Goal: Complete application form

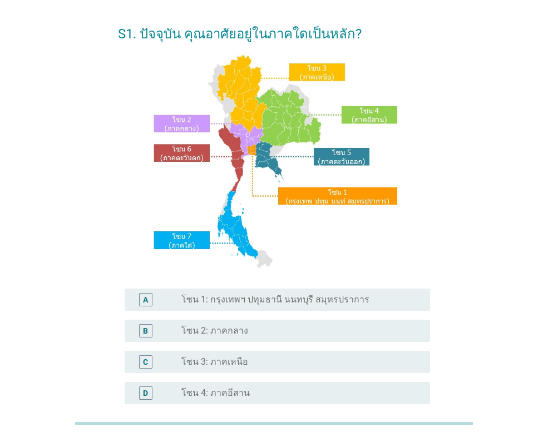
scroll to position [111, 0]
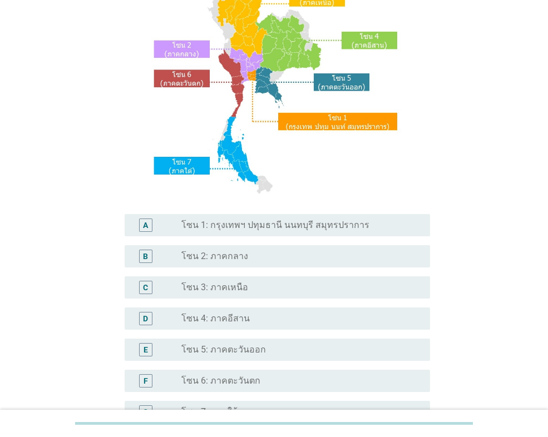
click at [295, 223] on label "โซน 1: กรุงเทพฯ ปทุมธานี นนทบุรี สมุทรปราการ" at bounding box center [275, 225] width 188 height 11
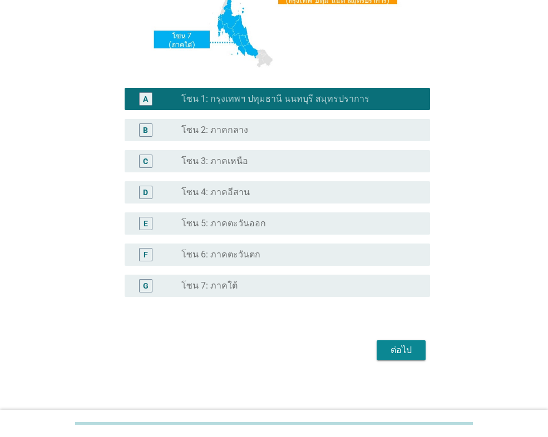
scroll to position [241, 0]
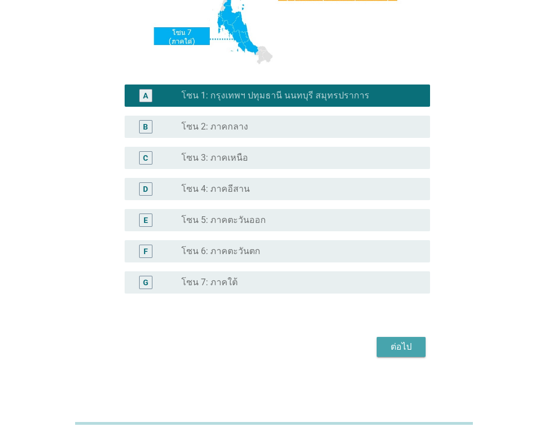
click at [409, 349] on div "ต่อไป" at bounding box center [401, 346] width 31 height 13
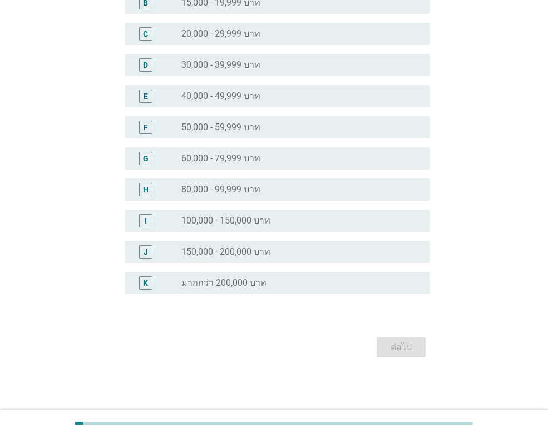
scroll to position [0, 0]
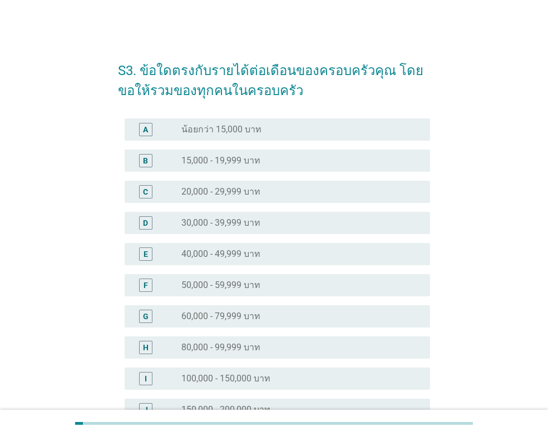
click at [255, 239] on div "E radio_button_unchecked 40,000 - 49,999 บาท" at bounding box center [274, 254] width 312 height 31
click at [257, 252] on label "40,000 - 49,999 บาท" at bounding box center [220, 254] width 79 height 11
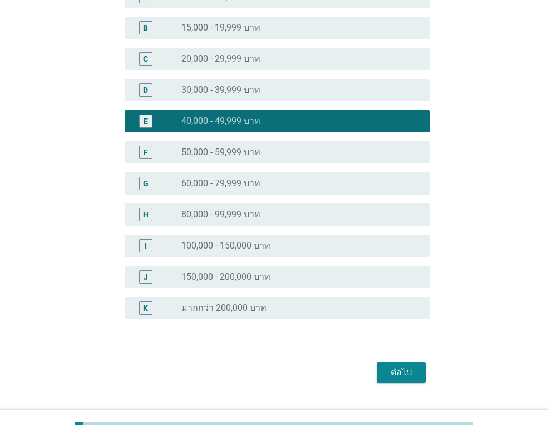
scroll to position [158, 0]
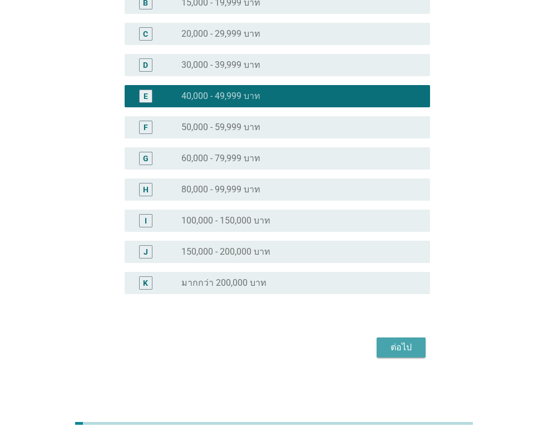
click at [392, 344] on div "ต่อไป" at bounding box center [401, 347] width 31 height 13
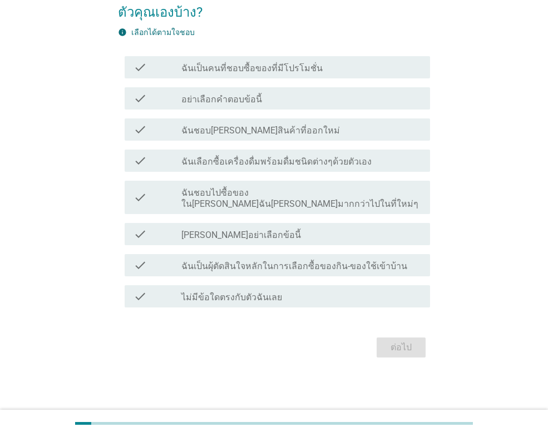
scroll to position [0, 0]
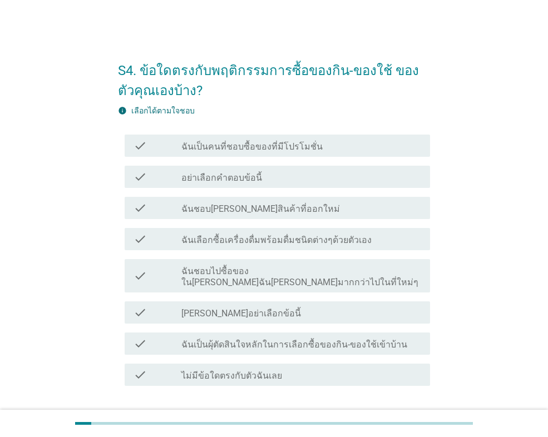
click at [267, 142] on label "ฉันเป็นคนที่ชอบซื้อของที่มีโปรโมชั่น" at bounding box center [251, 146] width 141 height 11
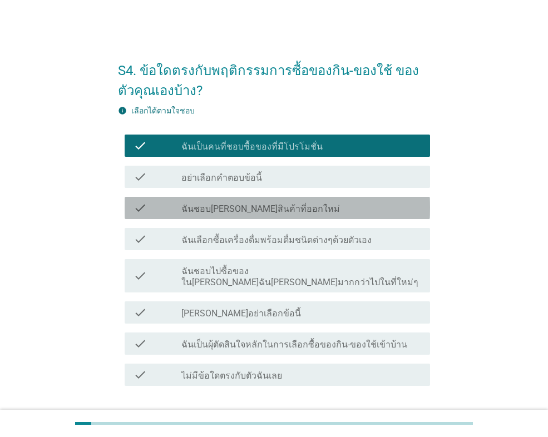
click at [275, 209] on label "ฉันชอบ[PERSON_NAME]สินค้าที่ออกใหม่" at bounding box center [260, 209] width 159 height 11
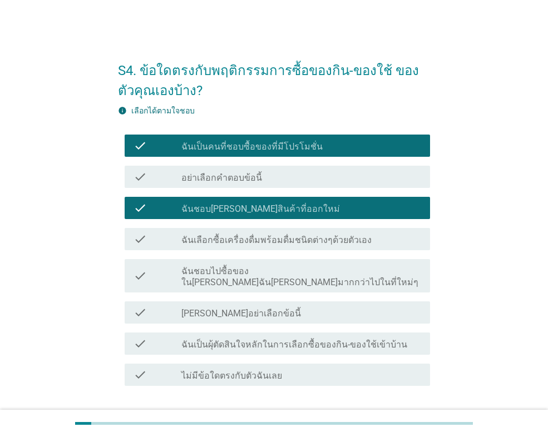
click at [271, 238] on label "ฉันเลือกซื้อเครื่องดื่มพร้อมดื่มชนิดต่างๆด้วยตัวเอง" at bounding box center [276, 240] width 190 height 11
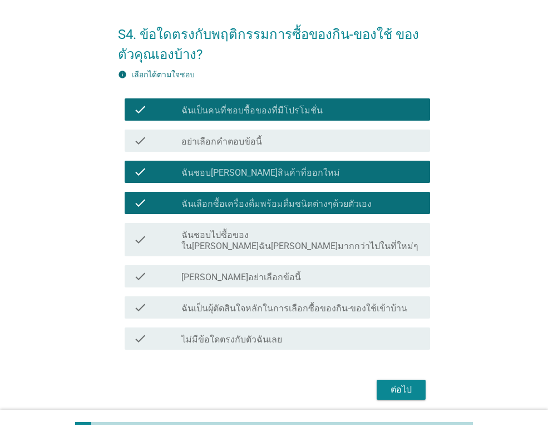
scroll to position [56, 0]
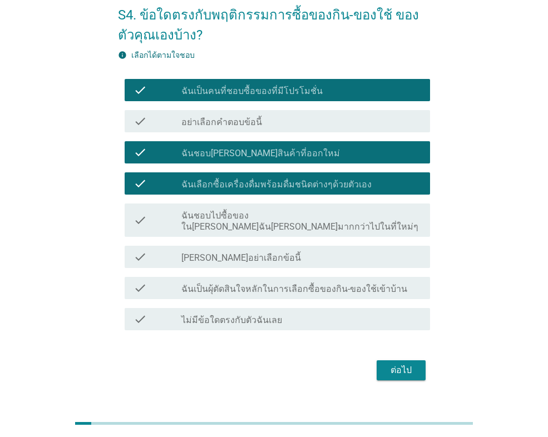
click at [279, 284] on label "ฉันเป็นผุ้ตัดสินใจหลักในการเลือกซื้อของกิน-ของใช้เข้าบ้าน" at bounding box center [294, 289] width 226 height 11
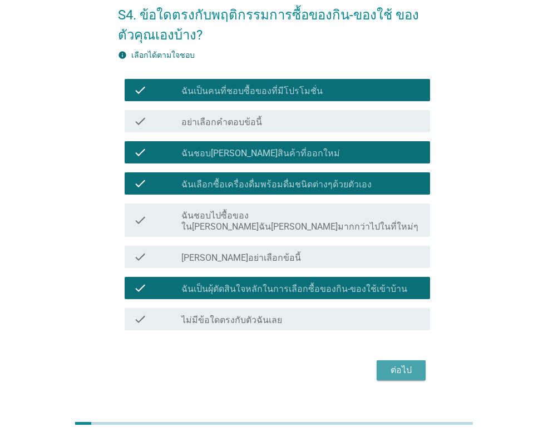
click at [383, 360] on button "ต่อไป" at bounding box center [401, 370] width 49 height 20
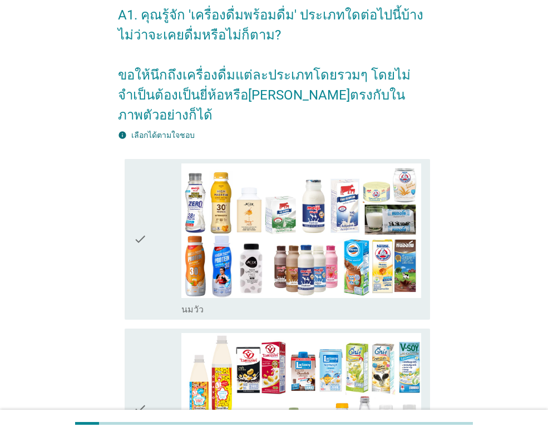
click at [164, 220] on div "check" at bounding box center [158, 240] width 48 height 152
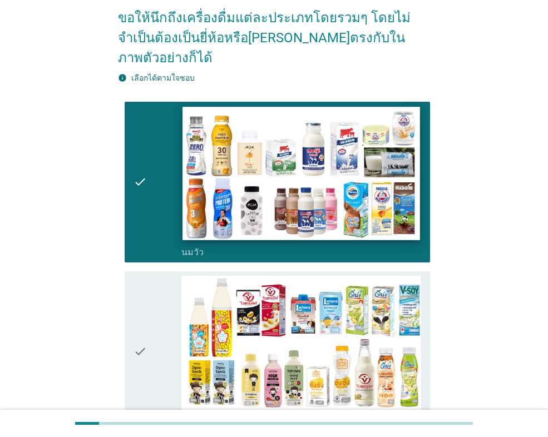
scroll to position [167, 0]
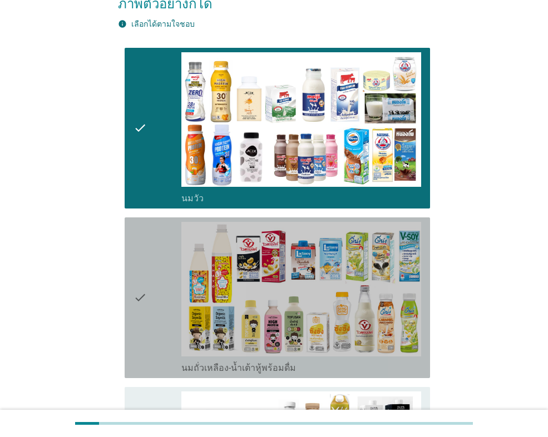
click at [170, 226] on div "check" at bounding box center [158, 298] width 48 height 152
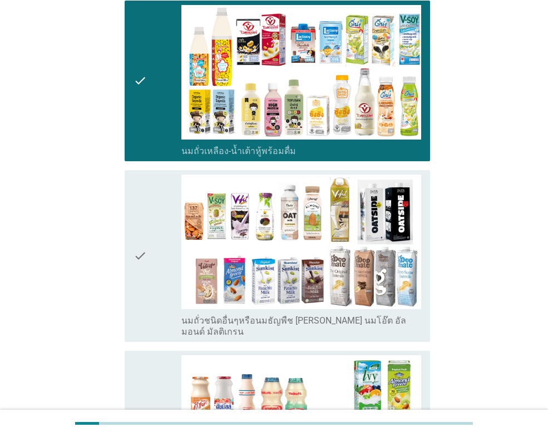
scroll to position [389, 0]
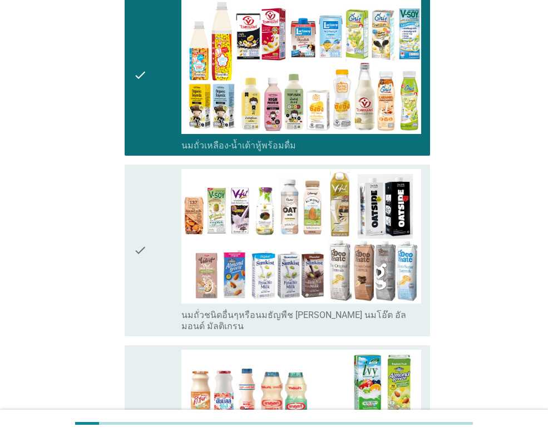
click at [160, 209] on div "check" at bounding box center [158, 250] width 48 height 163
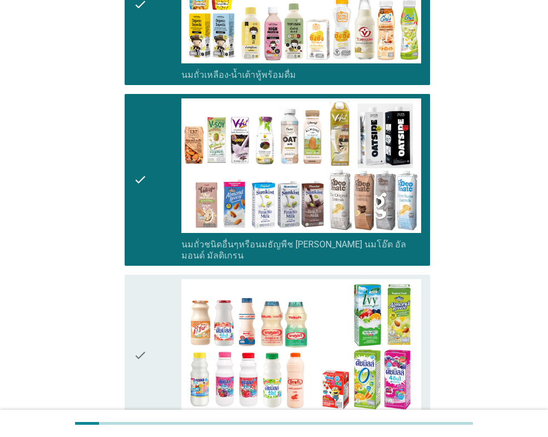
scroll to position [612, 0]
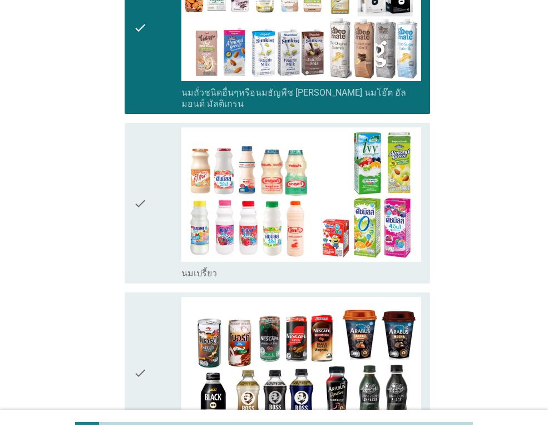
click at [160, 208] on div "check" at bounding box center [158, 203] width 48 height 152
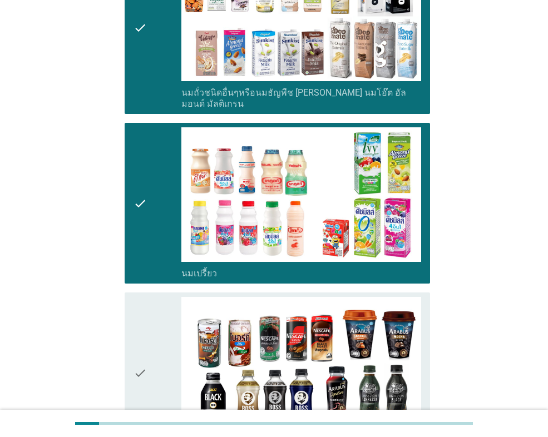
click at [152, 297] on div "check" at bounding box center [158, 373] width 48 height 152
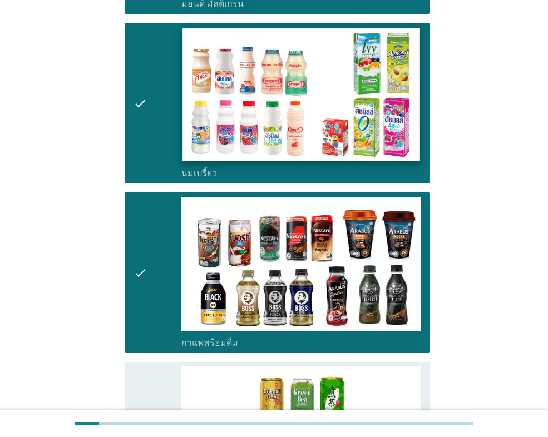
scroll to position [890, 0]
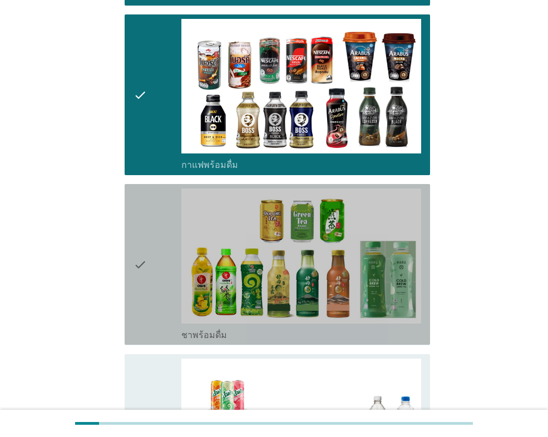
click at [140, 257] on icon "check" at bounding box center [140, 265] width 13 height 152
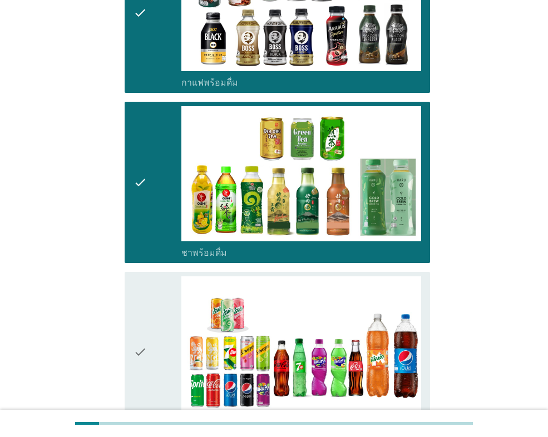
scroll to position [1113, 0]
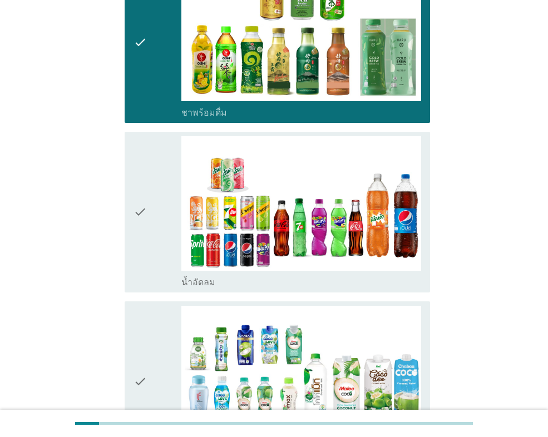
click at [149, 236] on div "check" at bounding box center [158, 212] width 48 height 152
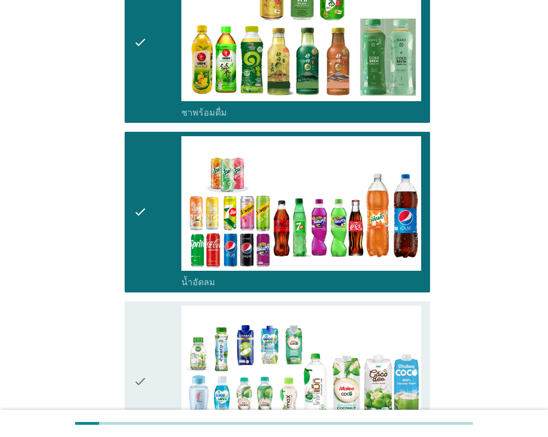
click at [159, 310] on div "check" at bounding box center [158, 382] width 48 height 152
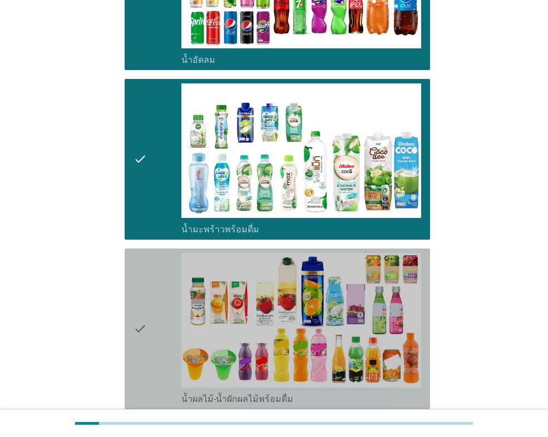
click at [155, 295] on div "check" at bounding box center [158, 329] width 48 height 152
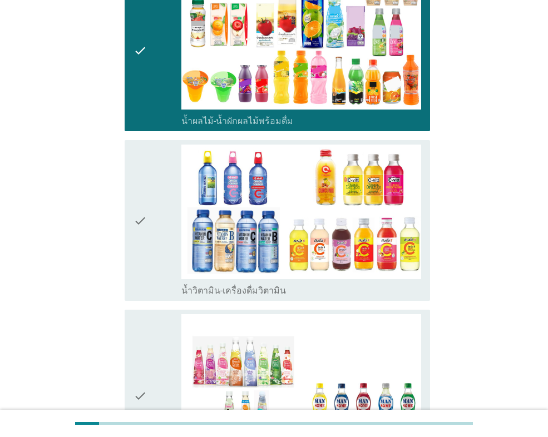
click at [154, 243] on div "check" at bounding box center [158, 221] width 48 height 152
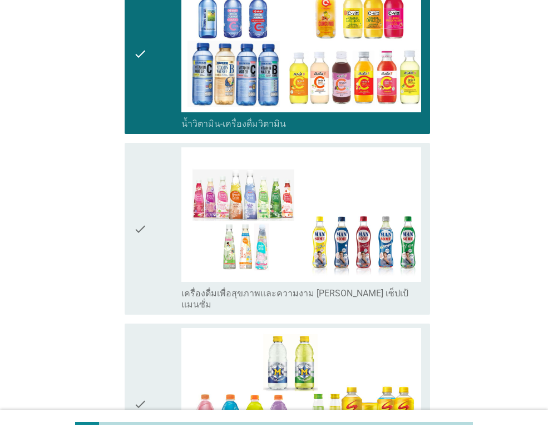
click at [155, 242] on div "check" at bounding box center [158, 228] width 48 height 163
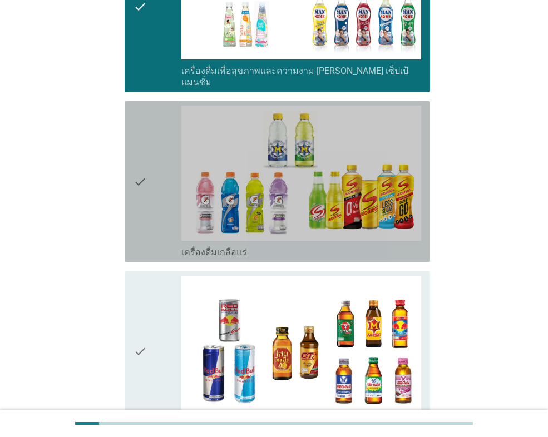
click at [146, 203] on icon "check" at bounding box center [140, 182] width 13 height 152
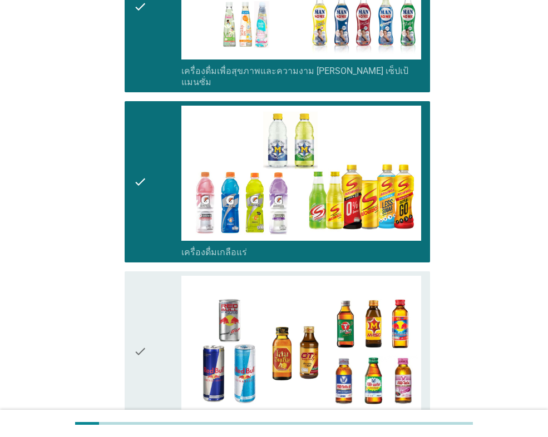
click at [154, 288] on div "check" at bounding box center [158, 352] width 48 height 152
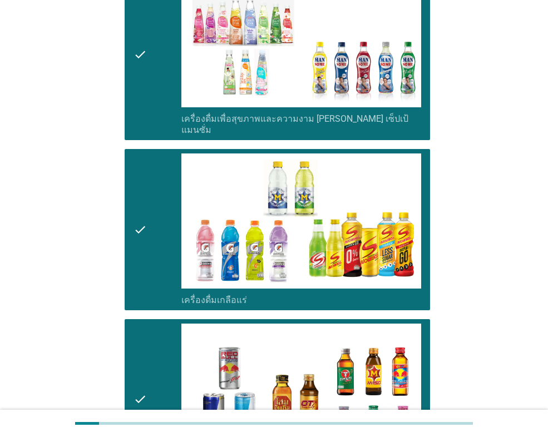
scroll to position [1947, 0]
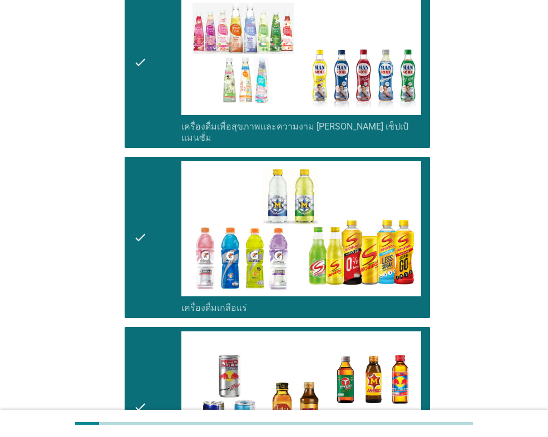
click at [145, 217] on icon "check" at bounding box center [140, 237] width 13 height 152
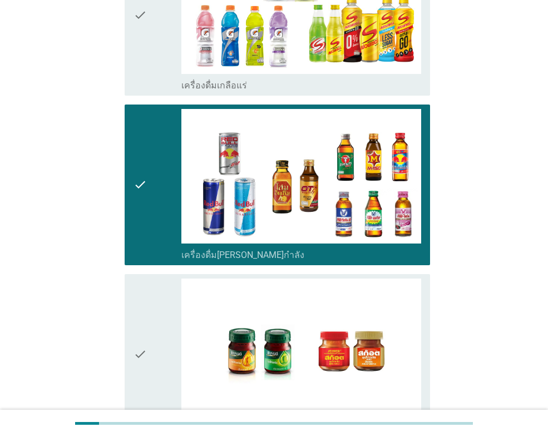
click at [152, 295] on div "check" at bounding box center [158, 355] width 48 height 152
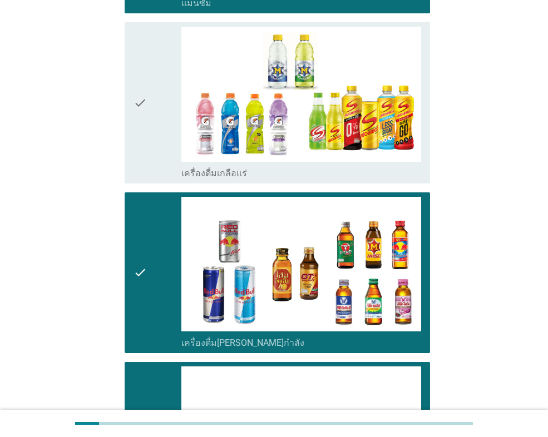
scroll to position [2003, 0]
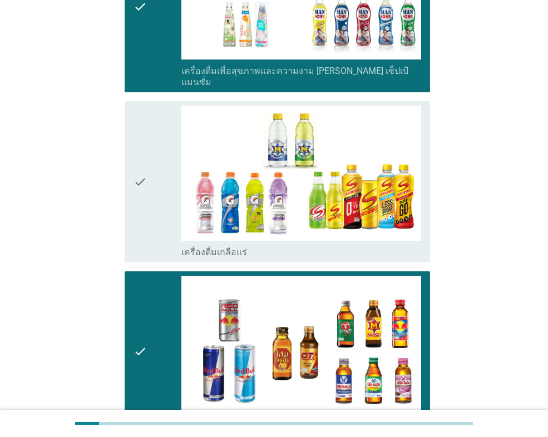
click at [152, 194] on div "check" at bounding box center [158, 182] width 48 height 152
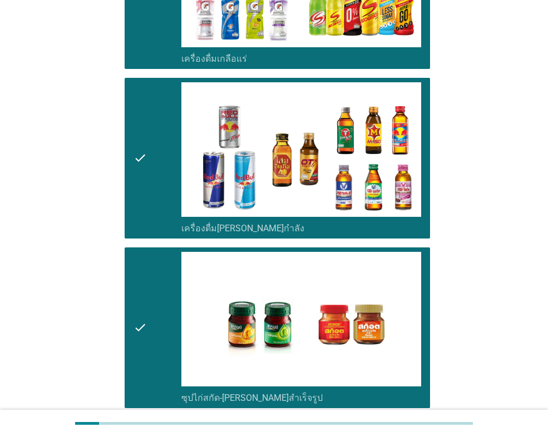
scroll to position [2286, 0]
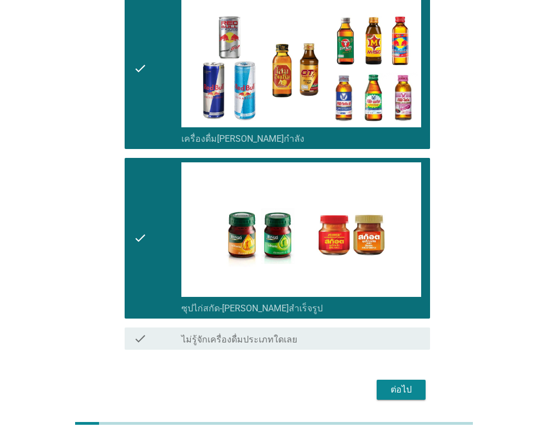
click at [390, 383] on div "ต่อไป" at bounding box center [401, 389] width 31 height 13
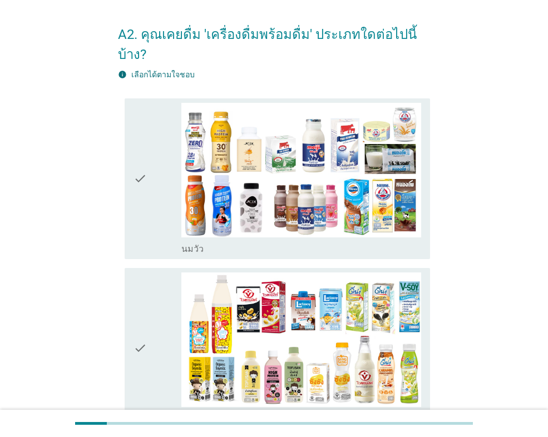
scroll to position [56, 0]
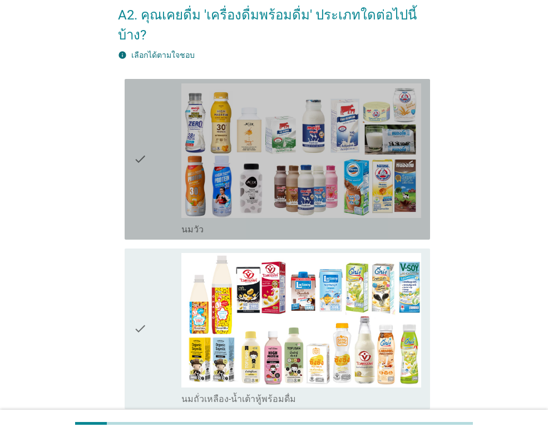
click at [167, 167] on div "check" at bounding box center [158, 159] width 48 height 152
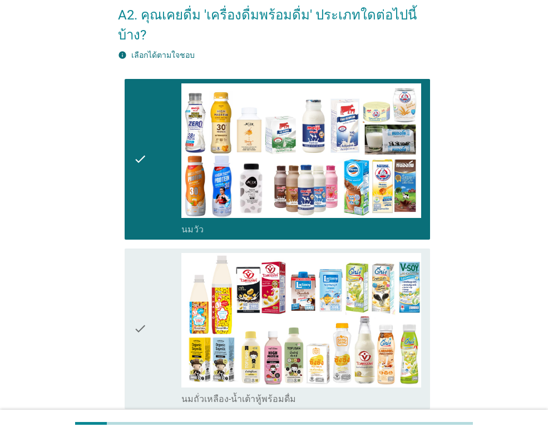
click at [174, 297] on div "check" at bounding box center [158, 329] width 48 height 152
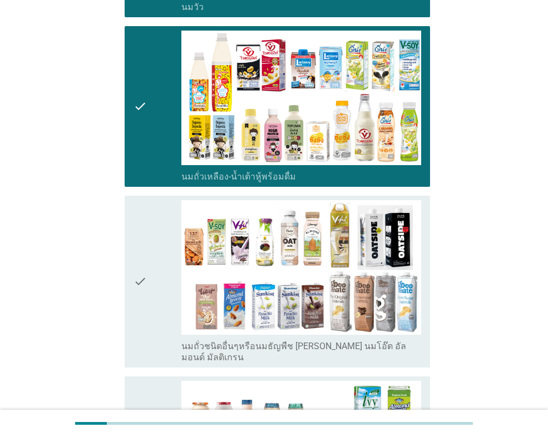
click at [156, 274] on div "check" at bounding box center [158, 281] width 48 height 163
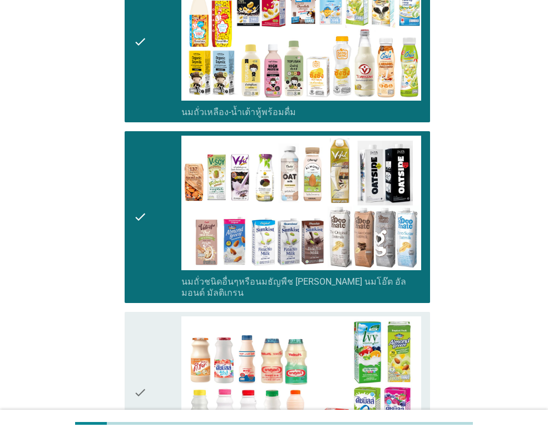
scroll to position [556, 0]
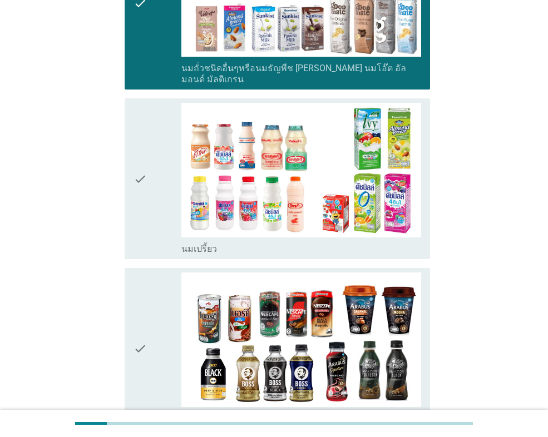
click at [146, 182] on icon "check" at bounding box center [140, 179] width 13 height 152
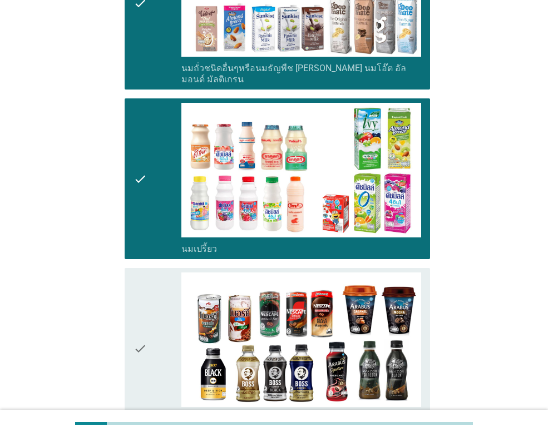
click at [163, 284] on div "check" at bounding box center [158, 349] width 48 height 152
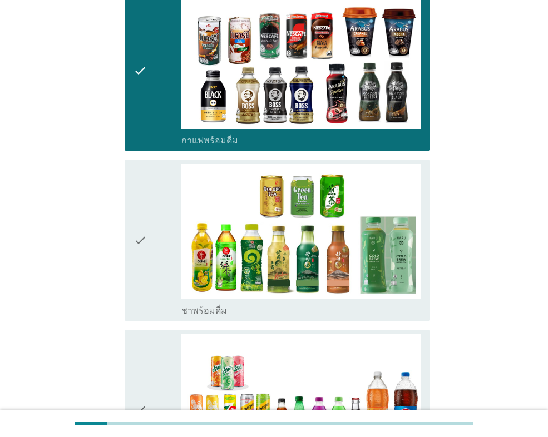
click at [154, 230] on div "check" at bounding box center [158, 240] width 48 height 152
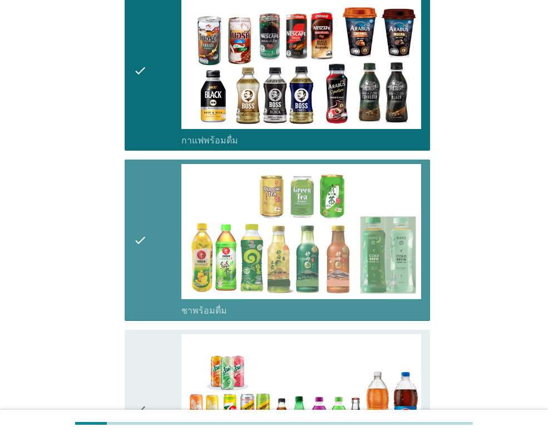
click at [162, 334] on div "check" at bounding box center [158, 410] width 48 height 152
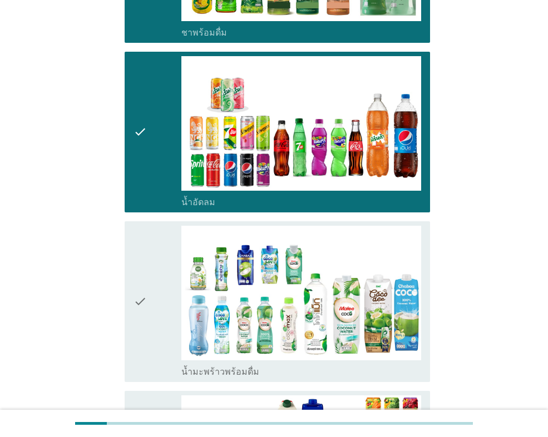
click at [157, 300] on div "check" at bounding box center [158, 302] width 48 height 152
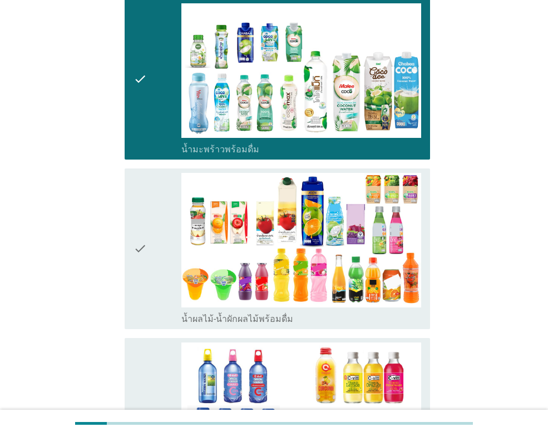
click at [145, 214] on icon "check" at bounding box center [140, 249] width 13 height 152
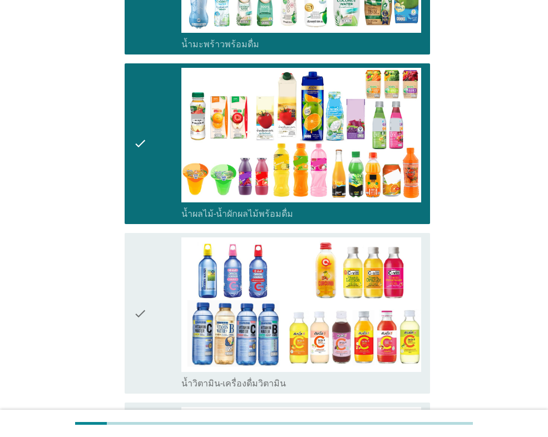
scroll to position [1613, 0]
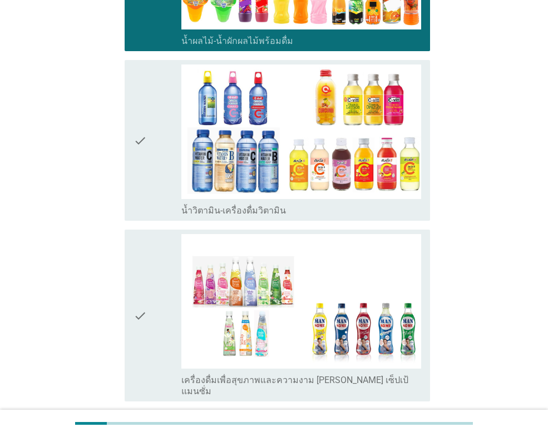
click at [147, 263] on div "check" at bounding box center [158, 315] width 48 height 163
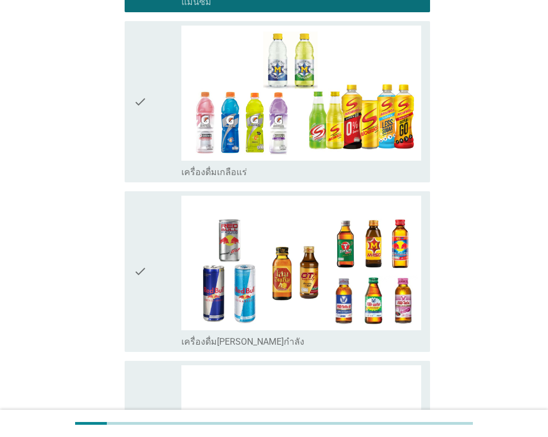
click at [147, 263] on div "check" at bounding box center [158, 272] width 48 height 152
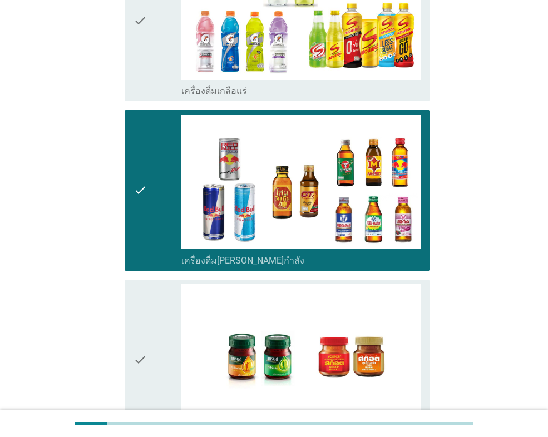
scroll to position [2206, 0]
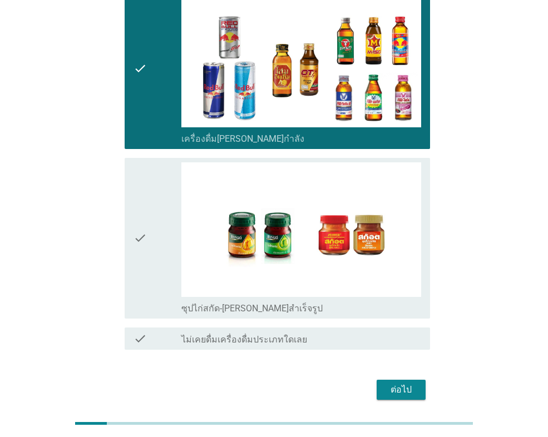
click at [161, 89] on div "check" at bounding box center [158, 69] width 48 height 152
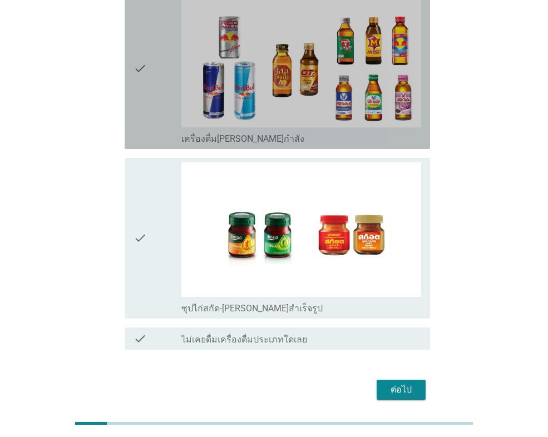
click at [175, 194] on div "check" at bounding box center [158, 238] width 48 height 152
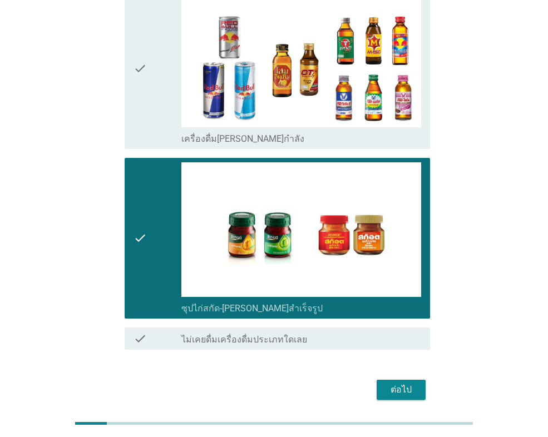
click at [396, 383] on div "ต่อไป" at bounding box center [401, 389] width 31 height 13
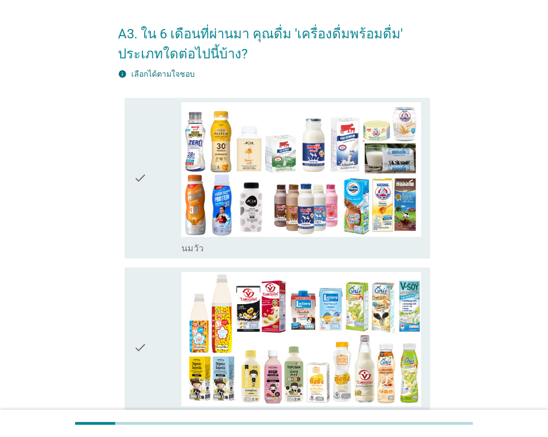
scroll to position [56, 0]
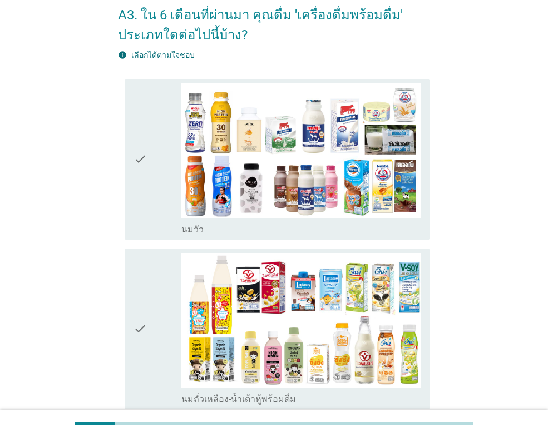
click at [152, 194] on div "check" at bounding box center [158, 159] width 48 height 152
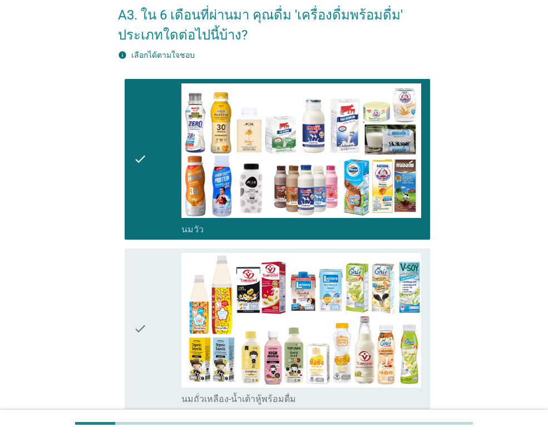
click at [167, 304] on div "check" at bounding box center [158, 329] width 48 height 152
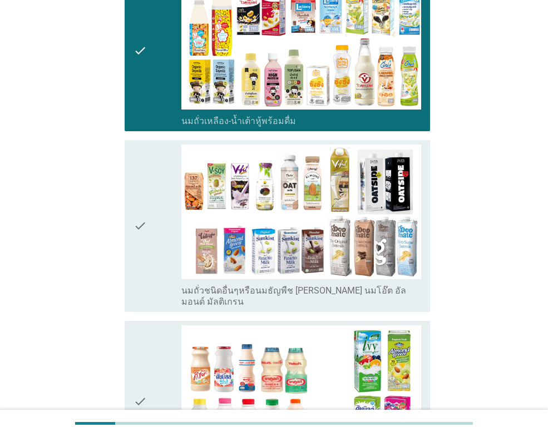
click at [155, 268] on div "check" at bounding box center [158, 226] width 48 height 163
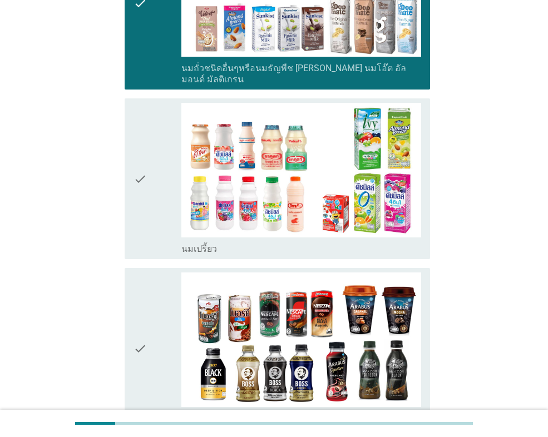
click at [141, 206] on icon "check" at bounding box center [140, 179] width 13 height 152
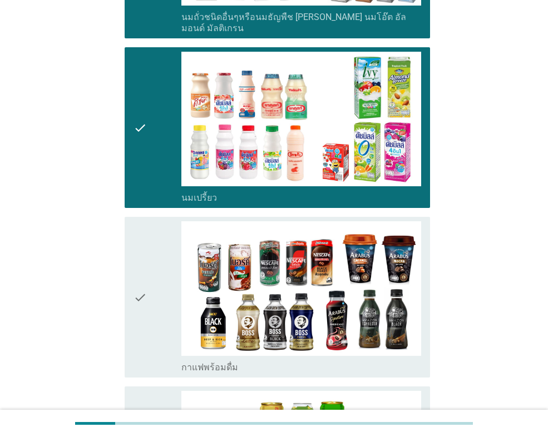
scroll to position [834, 0]
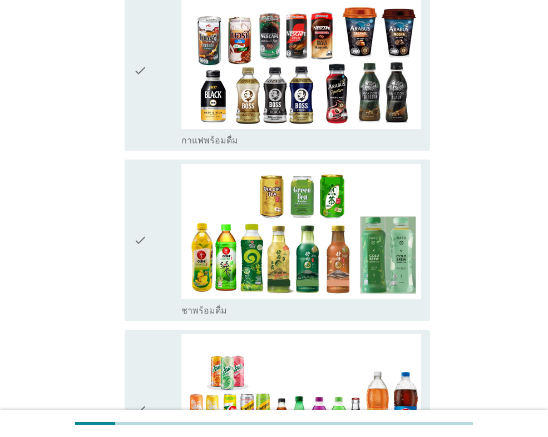
click at [140, 121] on icon "check" at bounding box center [140, 70] width 13 height 152
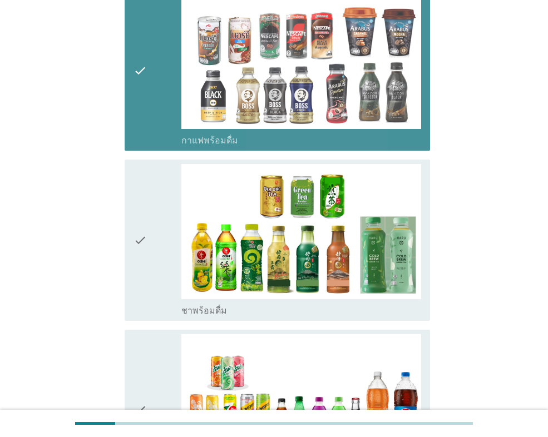
click at [147, 238] on icon "check" at bounding box center [140, 240] width 13 height 152
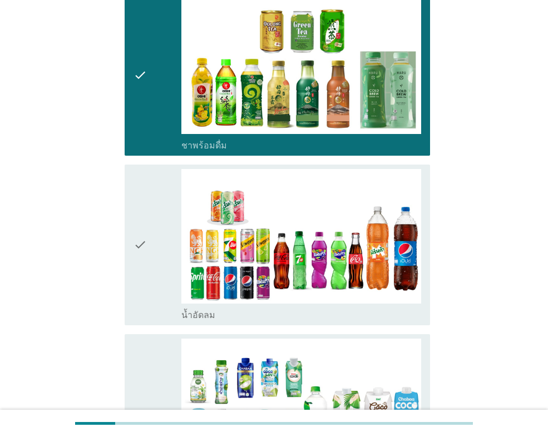
scroll to position [1113, 0]
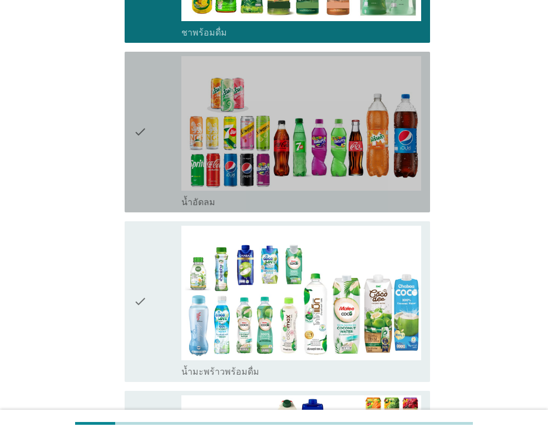
click at [143, 178] on icon "check" at bounding box center [140, 132] width 13 height 152
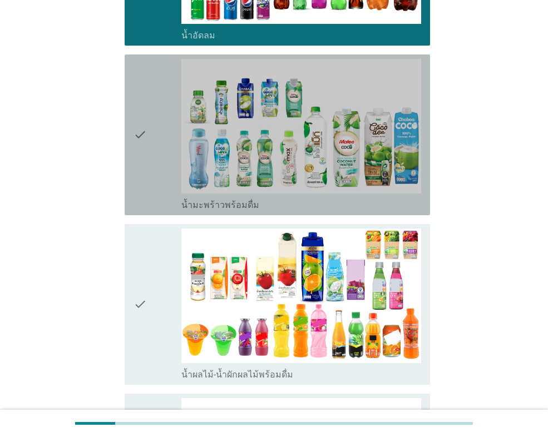
click at [149, 170] on div "check" at bounding box center [158, 135] width 48 height 152
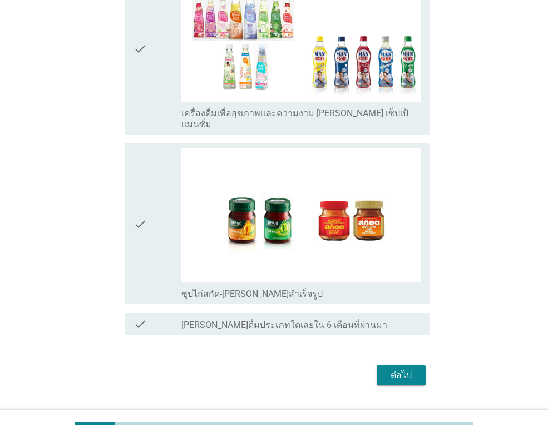
scroll to position [1717, 0]
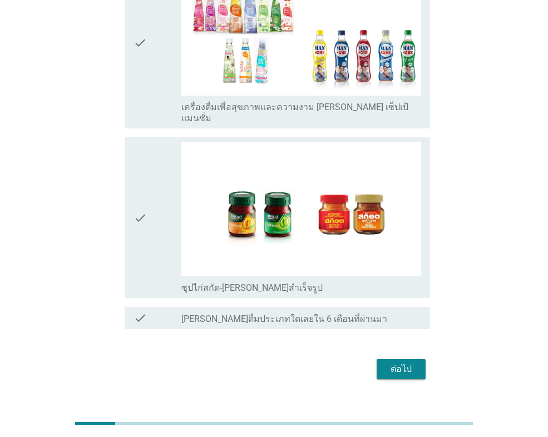
click at [416, 363] on div "ต่อไป" at bounding box center [401, 369] width 31 height 13
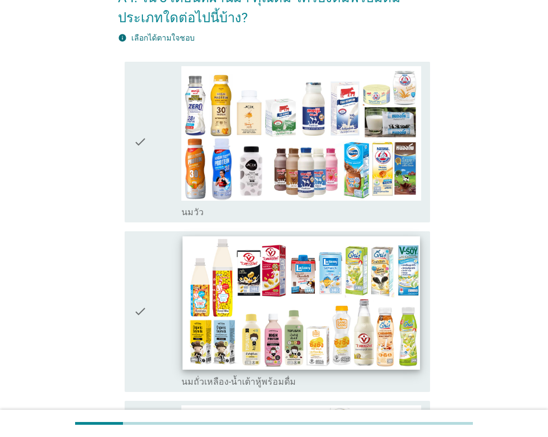
scroll to position [167, 0]
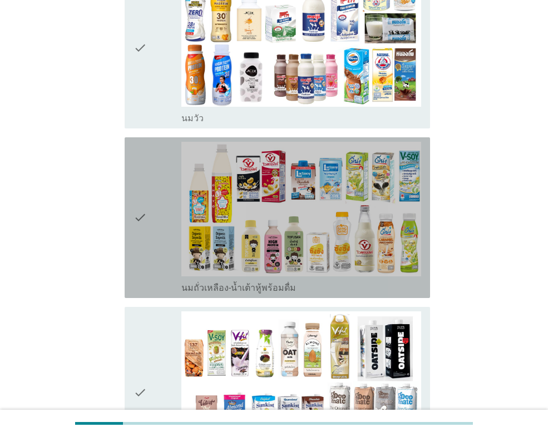
click at [150, 198] on div "check" at bounding box center [158, 218] width 48 height 152
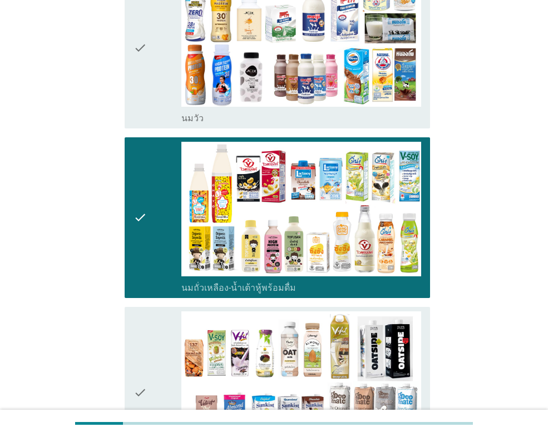
click at [157, 88] on div "check" at bounding box center [158, 48] width 48 height 152
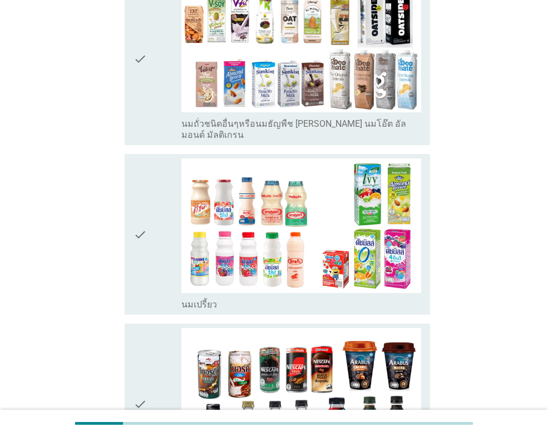
drag, startPoint x: 151, startPoint y: 109, endPoint x: 154, endPoint y: 121, distance: 12.1
click at [151, 108] on div "check" at bounding box center [158, 59] width 48 height 163
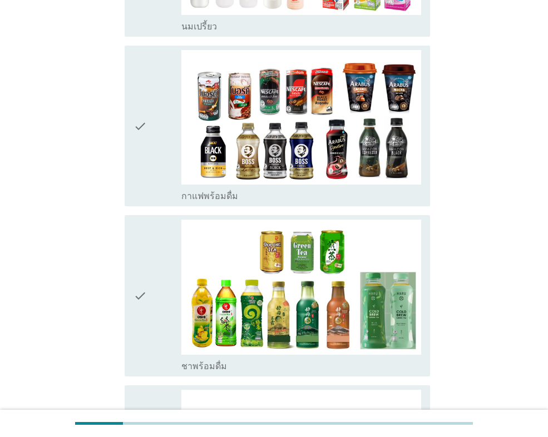
click at [146, 177] on icon "check" at bounding box center [140, 126] width 13 height 152
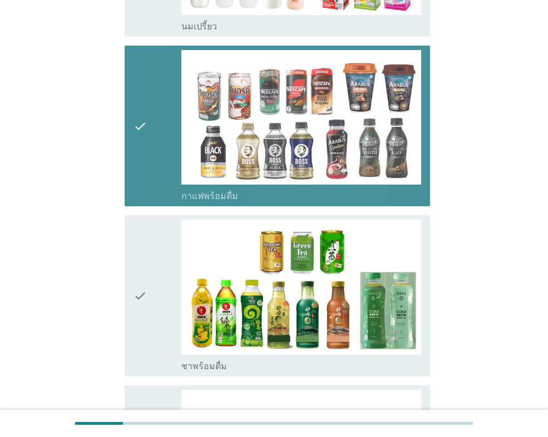
click at [151, 232] on div "check" at bounding box center [158, 296] width 48 height 152
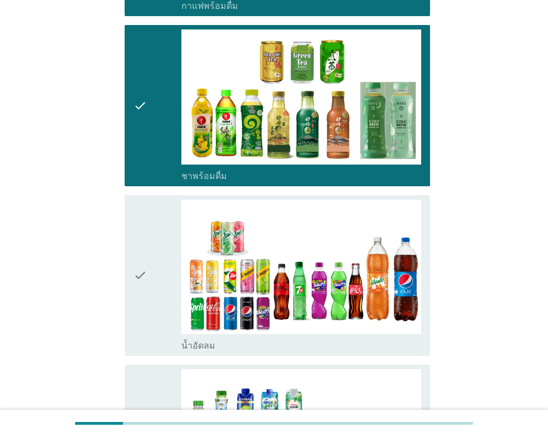
scroll to position [1057, 0]
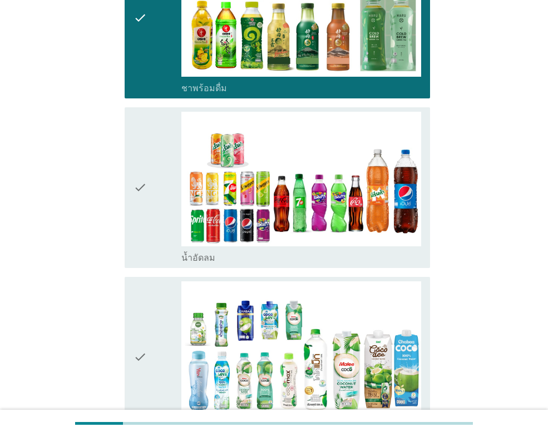
click at [159, 294] on div "check" at bounding box center [158, 357] width 48 height 152
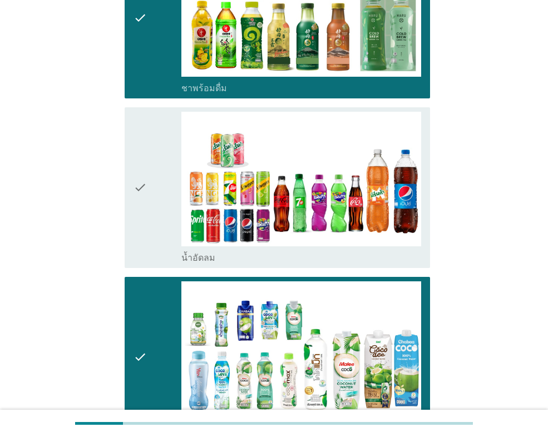
click at [162, 219] on div "check" at bounding box center [158, 188] width 48 height 152
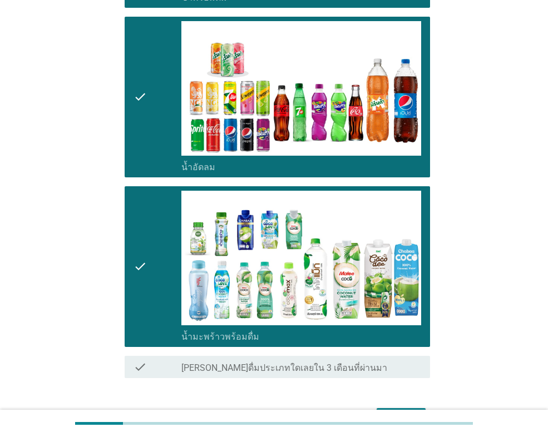
scroll to position [1207, 0]
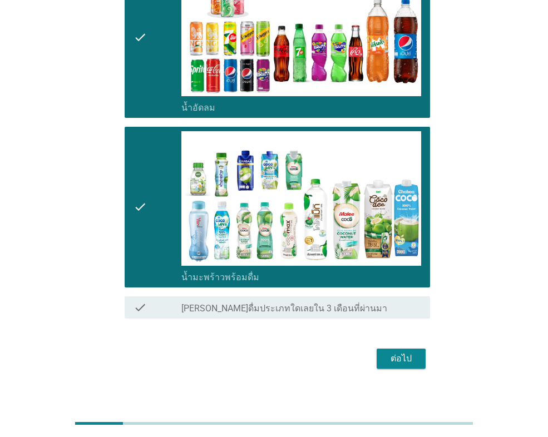
click at [393, 352] on div "ต่อไป" at bounding box center [401, 358] width 31 height 13
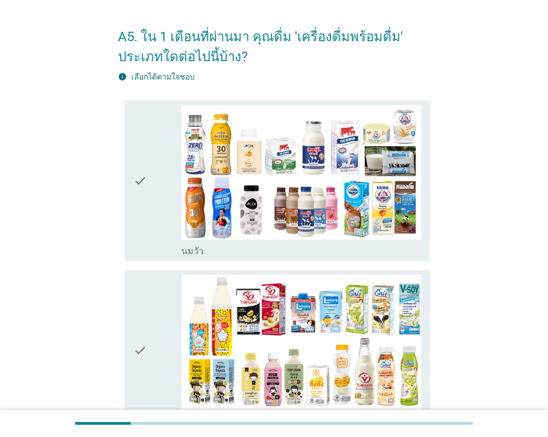
scroll to position [111, 0]
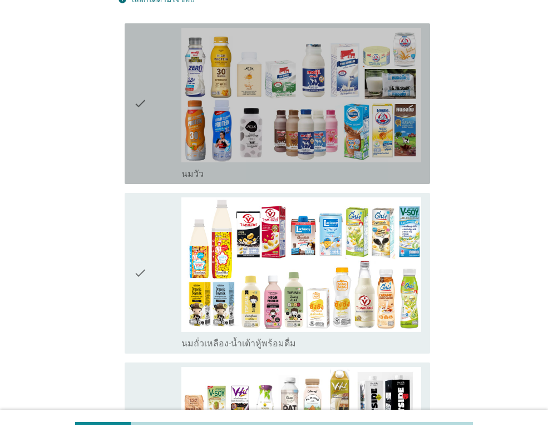
click at [154, 162] on div "check" at bounding box center [158, 104] width 48 height 152
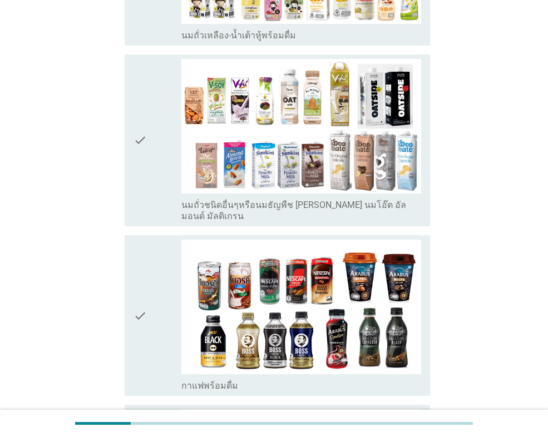
scroll to position [445, 0]
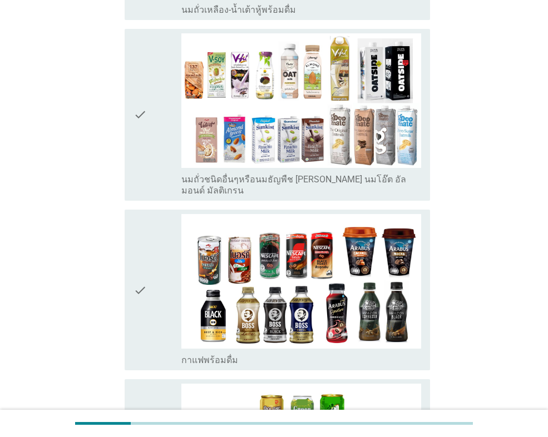
click at [156, 157] on div "check" at bounding box center [158, 114] width 48 height 163
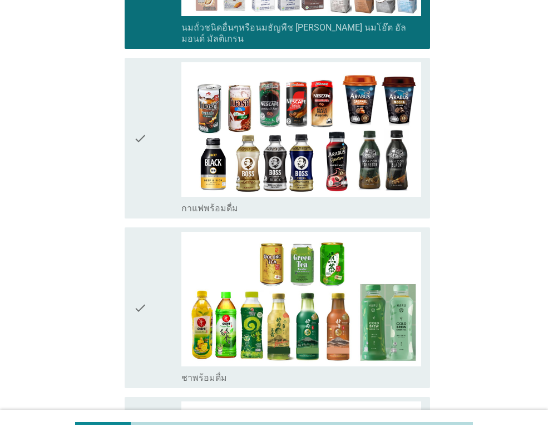
scroll to position [612, 0]
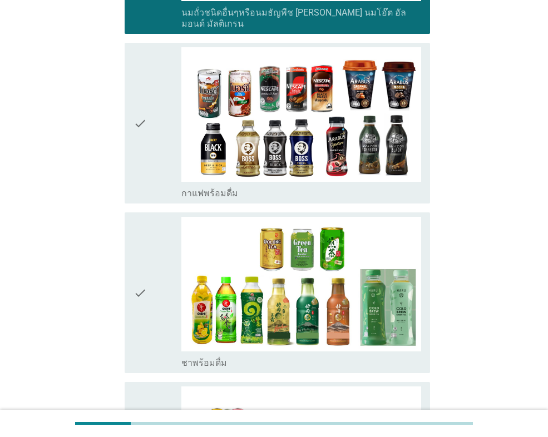
click at [145, 274] on icon "check" at bounding box center [140, 293] width 13 height 152
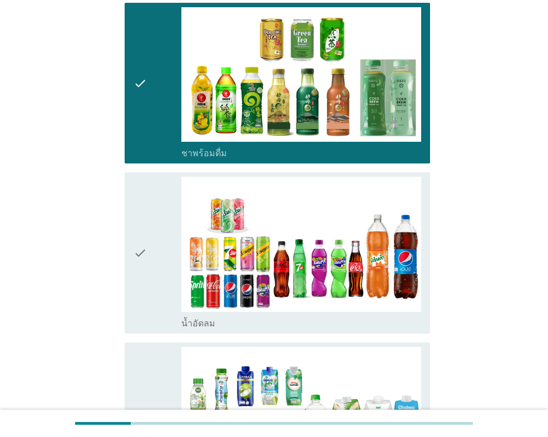
scroll to position [890, 0]
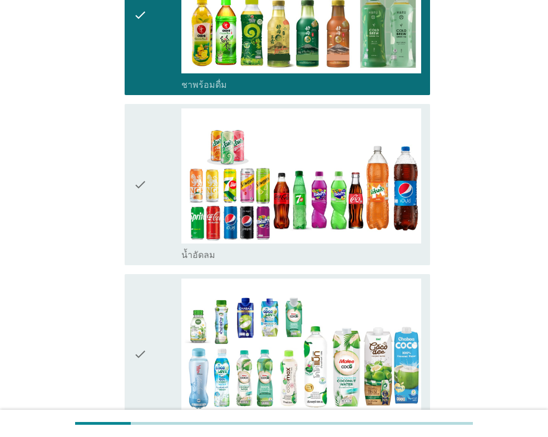
click at [155, 189] on div "check" at bounding box center [158, 184] width 48 height 152
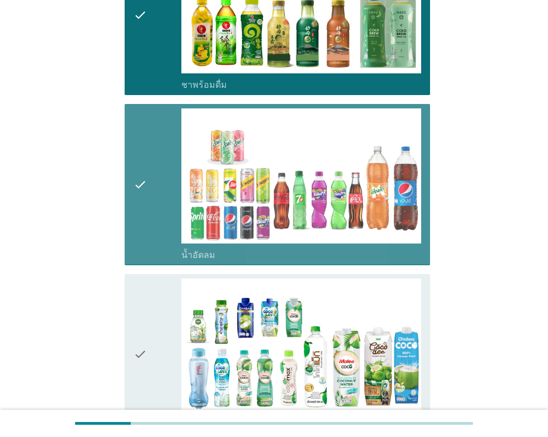
click at [151, 279] on div "check" at bounding box center [158, 355] width 48 height 152
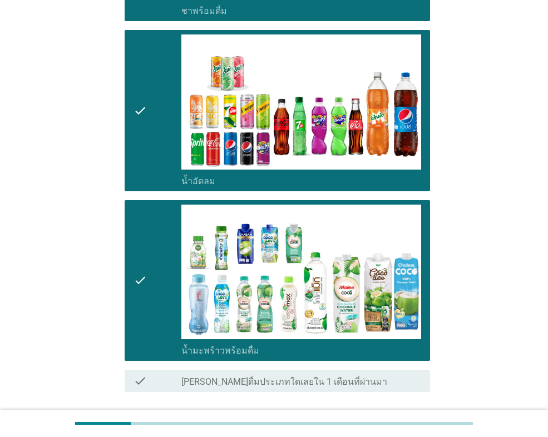
scroll to position [1038, 0]
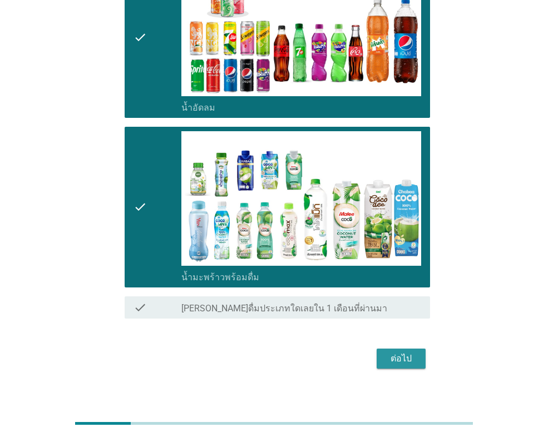
click at [388, 352] on div "ต่อไป" at bounding box center [401, 358] width 31 height 13
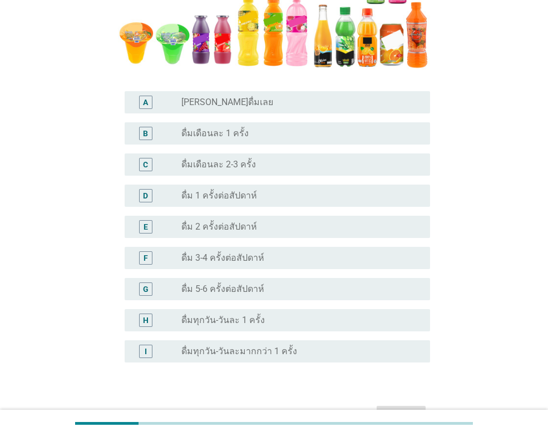
scroll to position [278, 0]
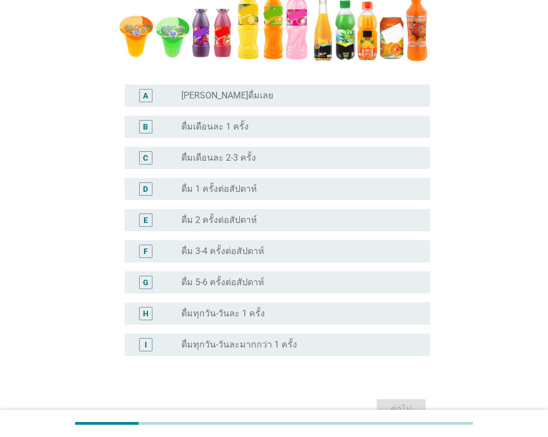
click at [223, 190] on label "ดื่ม 1 ครั้งต่อสัปดาห์" at bounding box center [219, 189] width 76 height 11
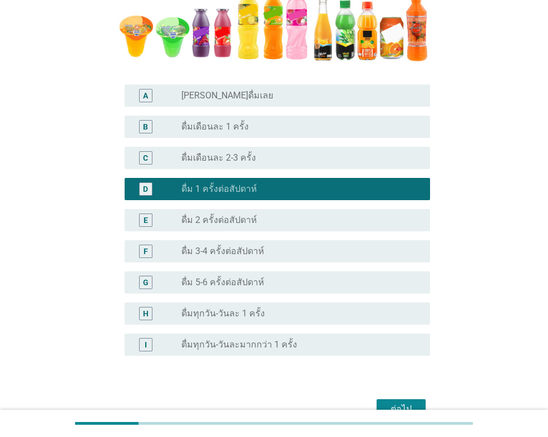
click at [412, 408] on div "ต่อไป" at bounding box center [401, 409] width 31 height 13
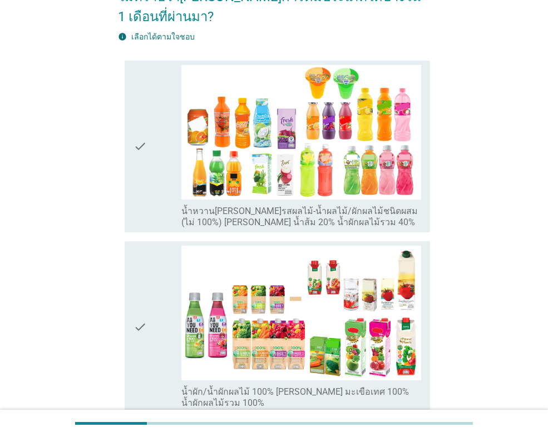
scroll to position [167, 0]
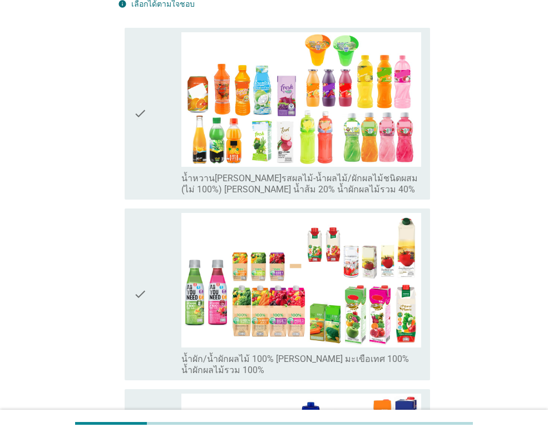
click at [149, 142] on div "check" at bounding box center [158, 113] width 48 height 163
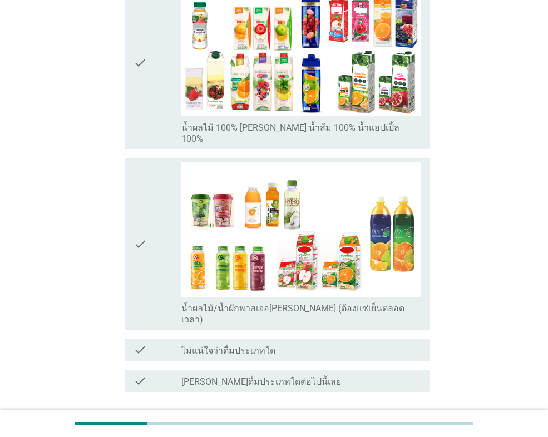
scroll to position [612, 0]
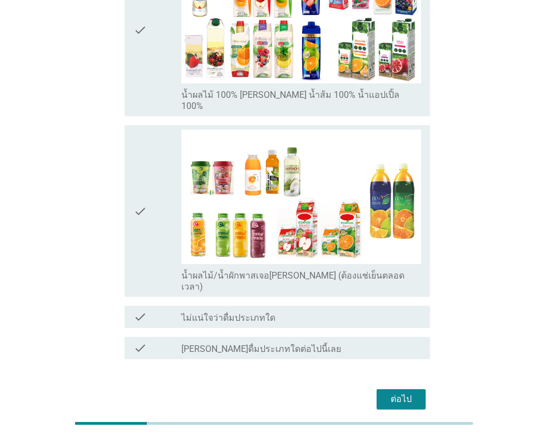
click at [161, 68] on div "check" at bounding box center [158, 30] width 48 height 163
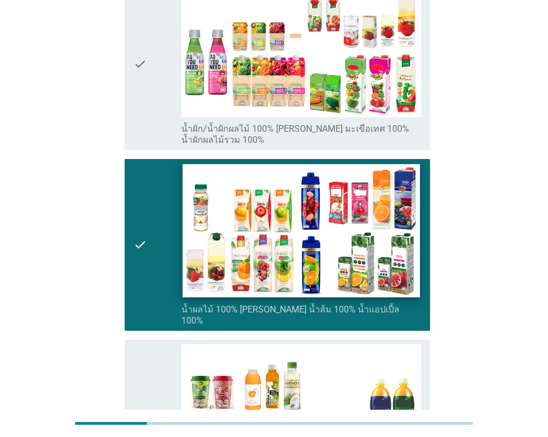
scroll to position [389, 0]
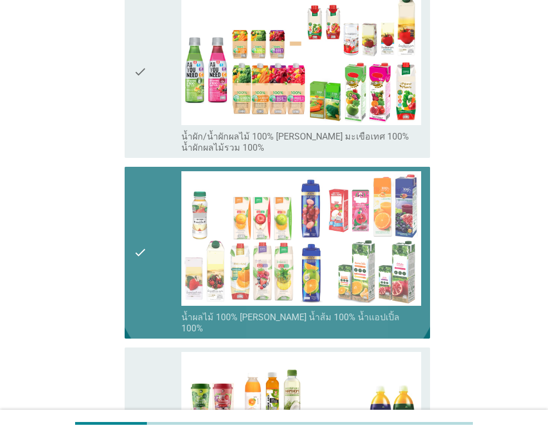
click at [150, 244] on div "check" at bounding box center [158, 252] width 48 height 163
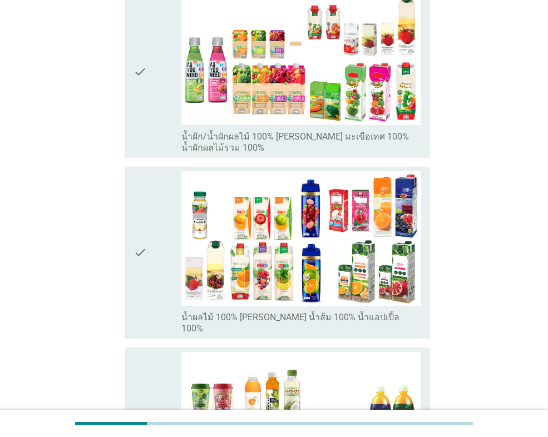
click at [150, 244] on div "check" at bounding box center [158, 252] width 48 height 163
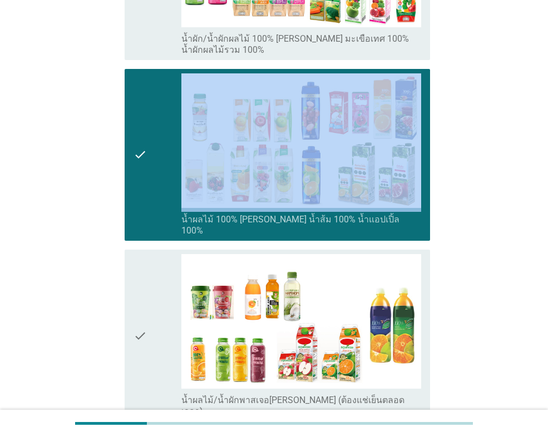
scroll to position [612, 0]
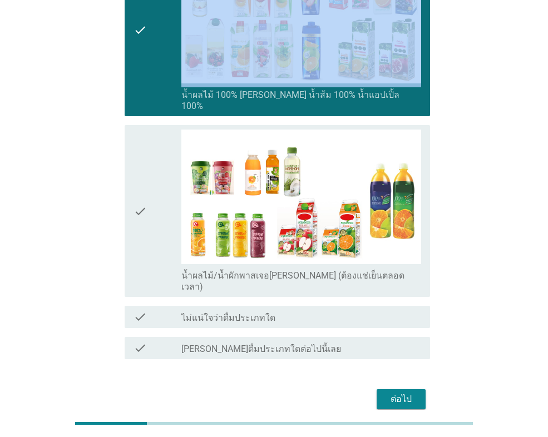
click at [391, 393] on div "ต่อไป" at bounding box center [401, 399] width 31 height 13
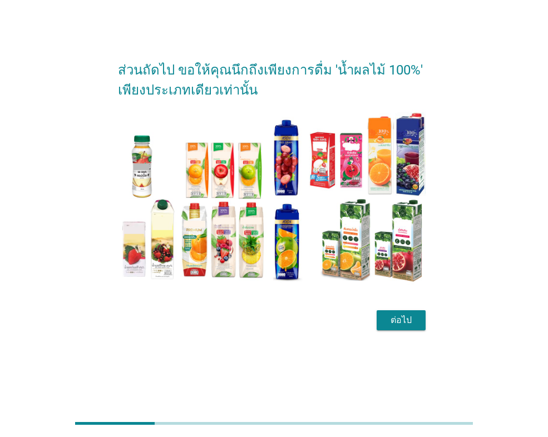
scroll to position [0, 0]
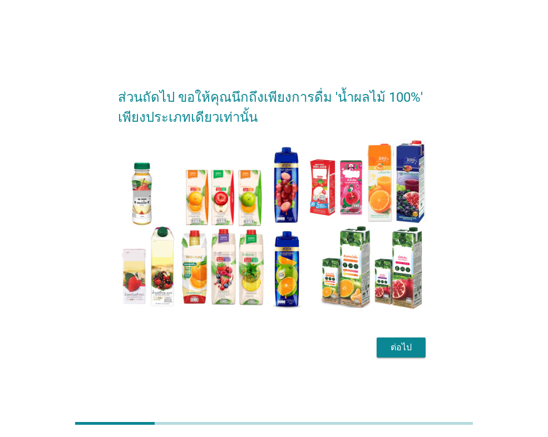
click at [395, 348] on div "ต่อไป" at bounding box center [401, 347] width 31 height 13
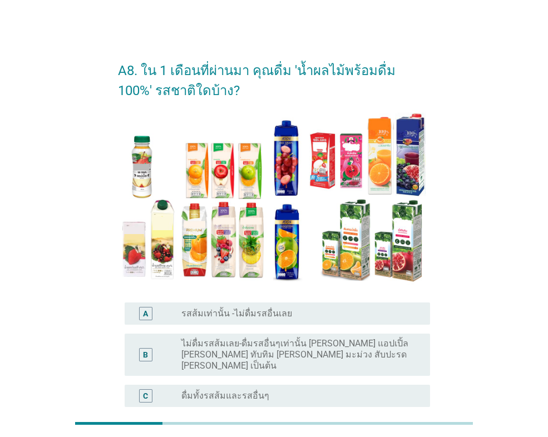
click at [290, 391] on div "radio_button_unchecked ดื่มทั้งรสส้มและรสอื่นๆ" at bounding box center [296, 396] width 231 height 11
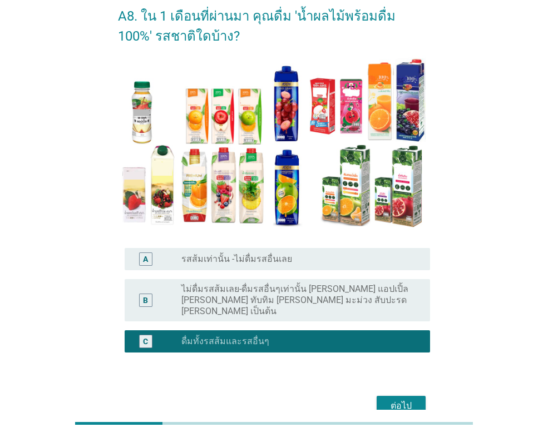
scroll to position [102, 0]
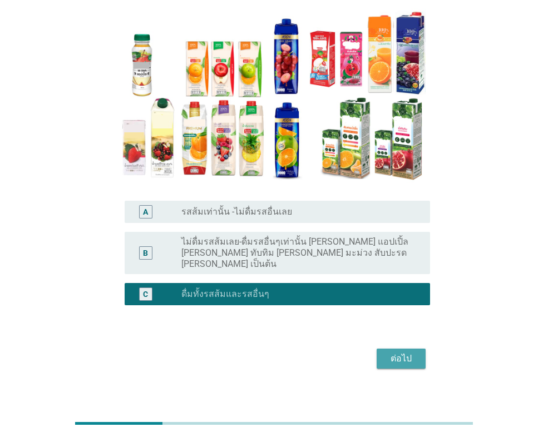
click at [414, 352] on div "ต่อไป" at bounding box center [401, 358] width 31 height 13
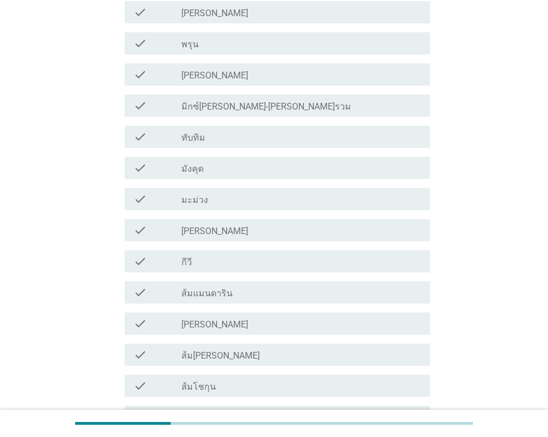
scroll to position [501, 0]
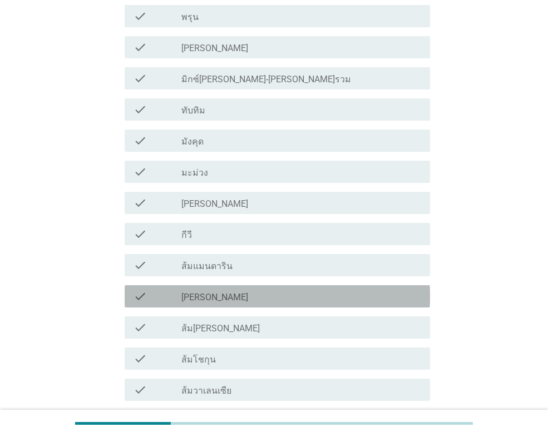
click at [224, 297] on label "[PERSON_NAME]" at bounding box center [214, 297] width 67 height 11
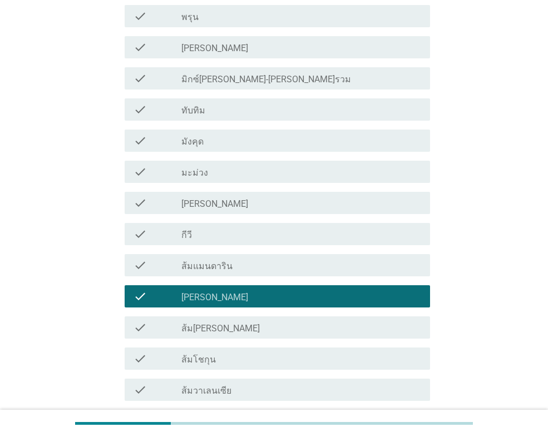
click at [240, 325] on div "check_box_outline_blank ส้ม[PERSON_NAME]" at bounding box center [301, 327] width 240 height 13
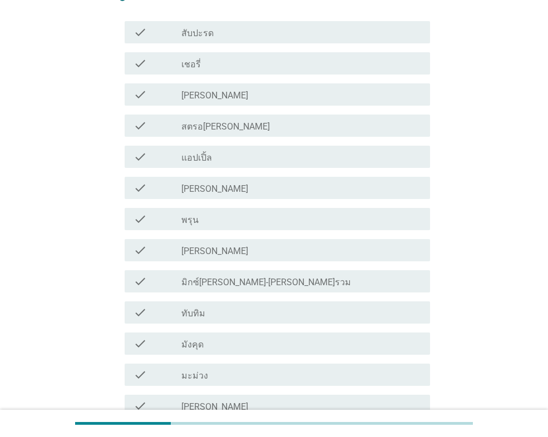
scroll to position [278, 0]
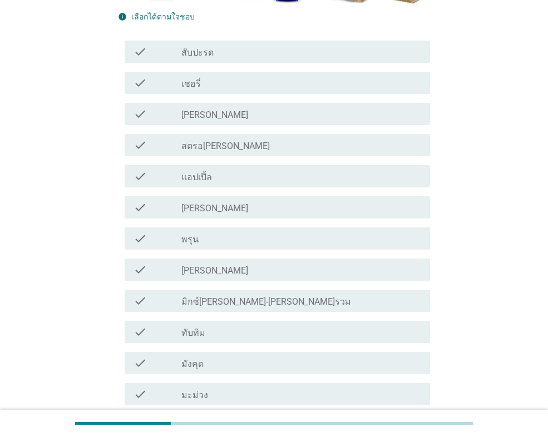
click at [258, 270] on div "check_box_outline_blank [PERSON_NAME]" at bounding box center [301, 269] width 240 height 13
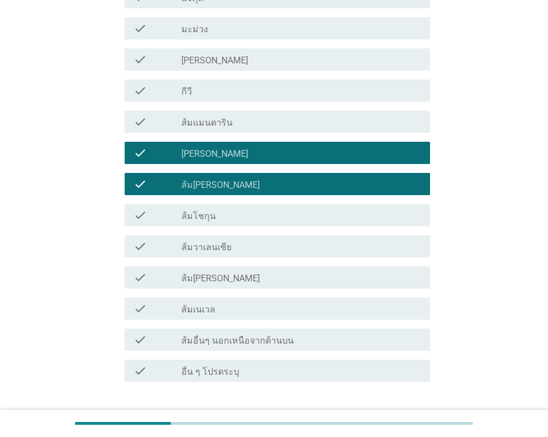
scroll to position [719, 0]
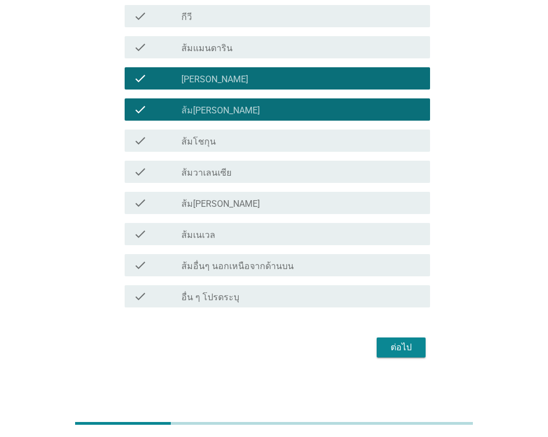
click at [406, 342] on div "ต่อไป" at bounding box center [401, 347] width 31 height 13
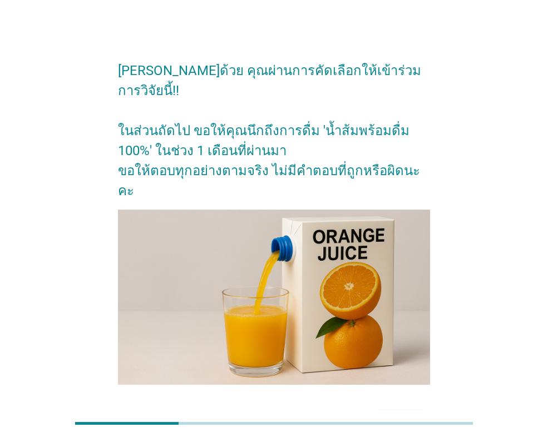
click at [403, 414] on div "ต่อไป" at bounding box center [401, 420] width 31 height 13
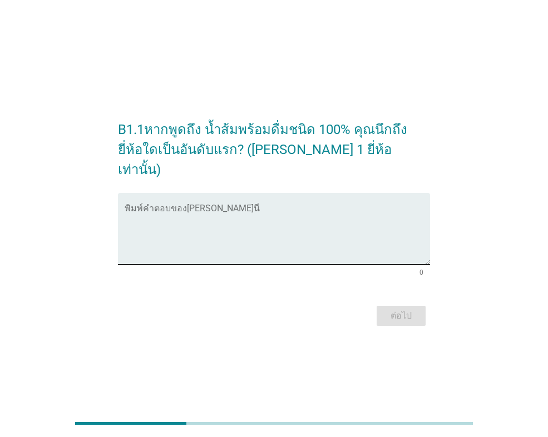
click at [239, 221] on textarea "พิมพ์คำตอบของคุณ ที่นี่" at bounding box center [277, 235] width 305 height 58
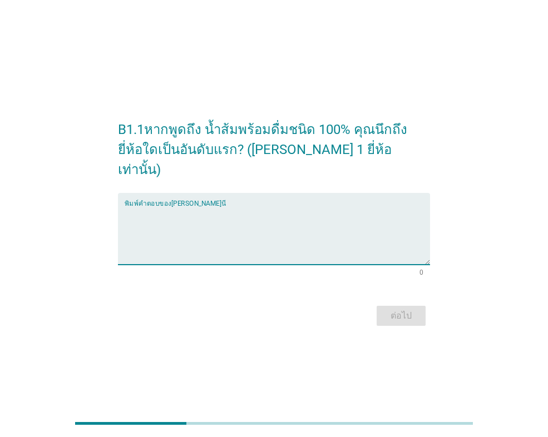
click at [271, 214] on textarea "พิมพ์คำตอบของคุณ ที่นี่" at bounding box center [277, 235] width 305 height 58
type textarea "[PERSON_NAME]"
click at [416, 309] on div "ต่อไป" at bounding box center [401, 315] width 31 height 13
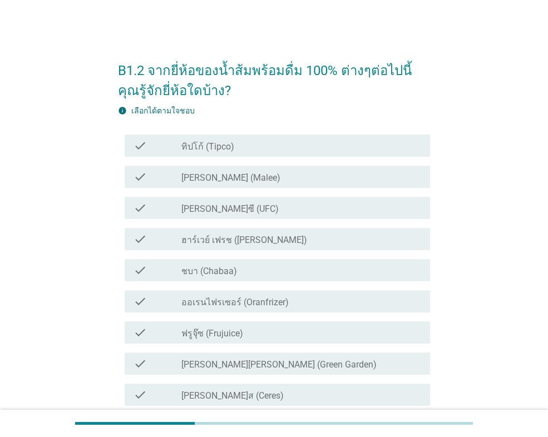
click at [237, 174] on div "check_box_outline_blank [PERSON_NAME] (Malee)" at bounding box center [301, 176] width 240 height 13
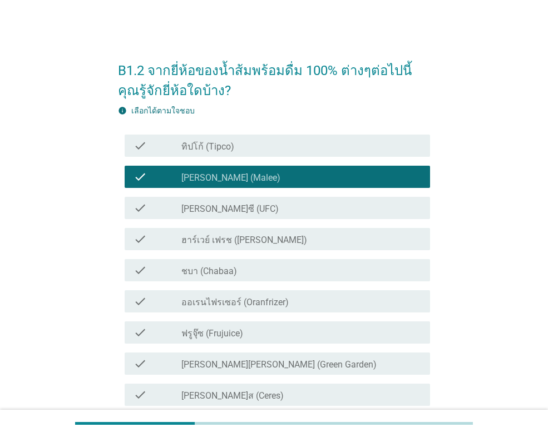
click at [221, 155] on div "check check_box_outline_blank ทิปโก้ (Tipco)" at bounding box center [277, 146] width 305 height 22
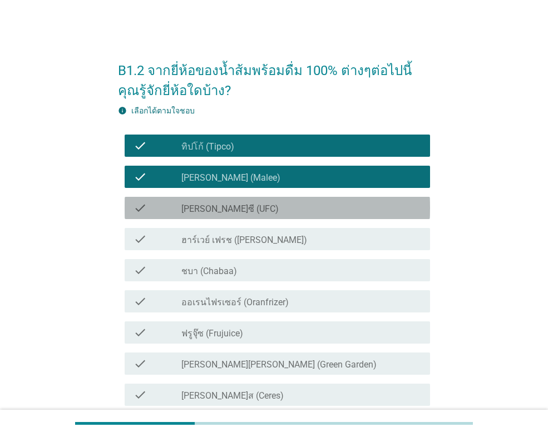
click at [251, 209] on div "check_box_outline_blank [PERSON_NAME]ซี (UFC)" at bounding box center [301, 207] width 240 height 13
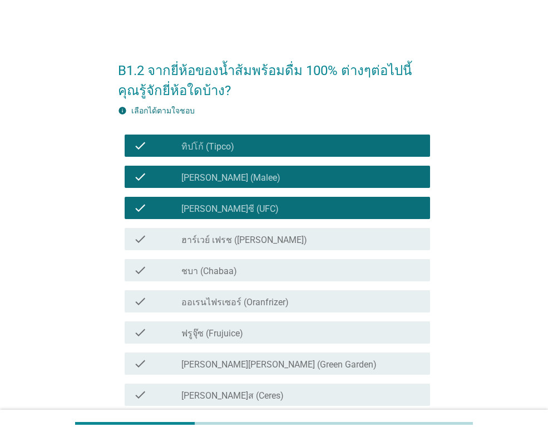
click at [251, 257] on div "check check_box_outline_blank ชบา (Chabaa)" at bounding box center [274, 270] width 312 height 31
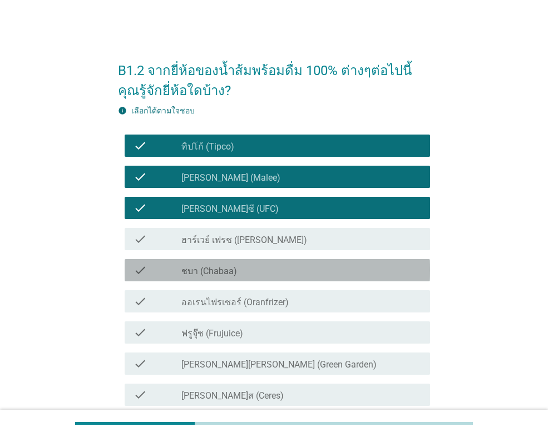
click at [253, 267] on div "check_box_outline_blank ชบา (Chabaa)" at bounding box center [301, 270] width 240 height 13
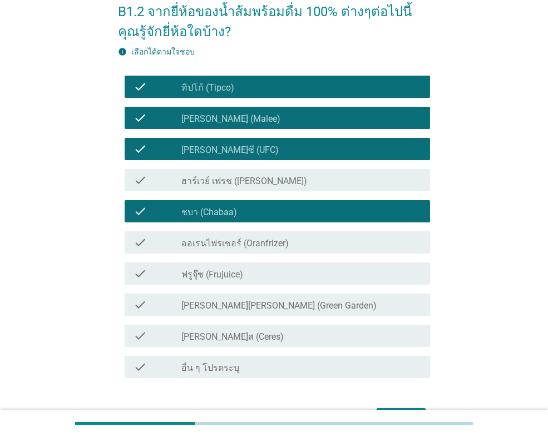
scroll to position [130, 0]
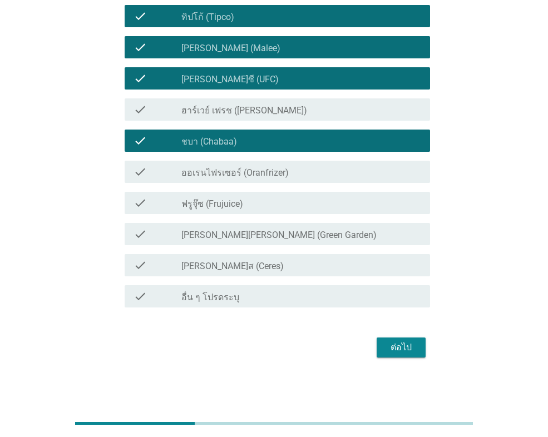
click at [399, 348] on div "ต่อไป" at bounding box center [401, 347] width 31 height 13
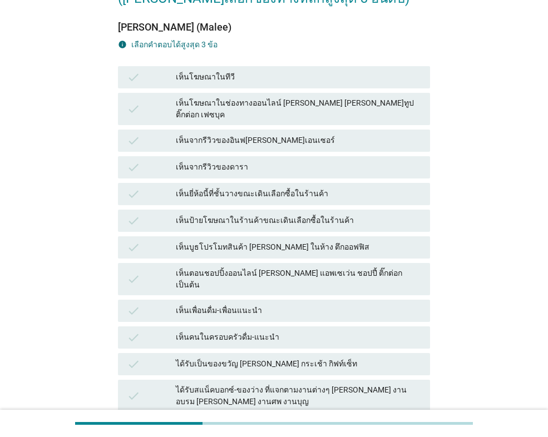
scroll to position [167, 0]
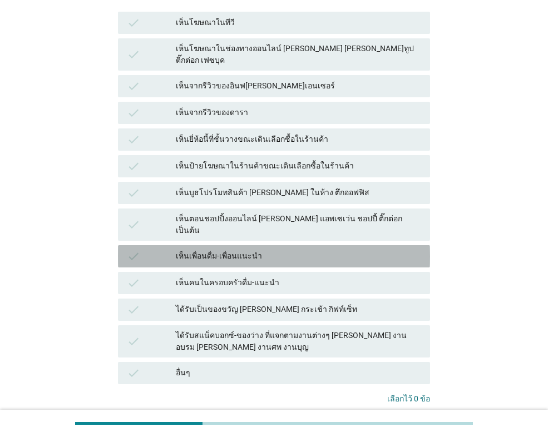
click at [256, 245] on div "check เห็นเพื่อนดื่ม-เพื่อนแนะนำ" at bounding box center [274, 256] width 312 height 22
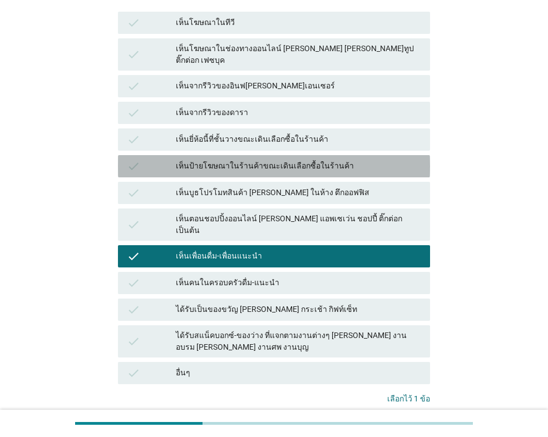
click at [245, 160] on div "เห็นป้ายโฆษณาในร้านค้าขณะเดินเลือกซื้อในร้านค้า" at bounding box center [298, 166] width 245 height 13
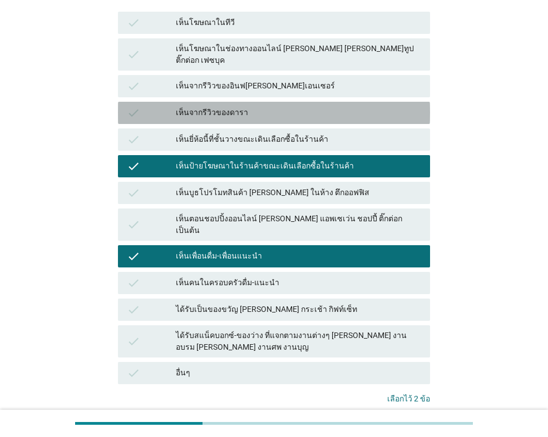
click at [254, 106] on div "เห็นจากรีวิวของดารา" at bounding box center [298, 112] width 245 height 13
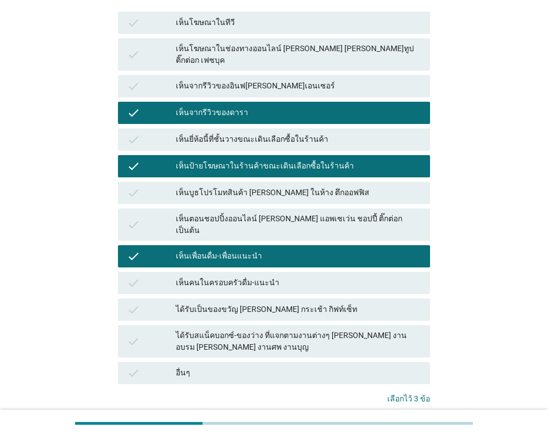
click at [268, 16] on div "เห็นโฆษณาในทีวี" at bounding box center [298, 22] width 245 height 13
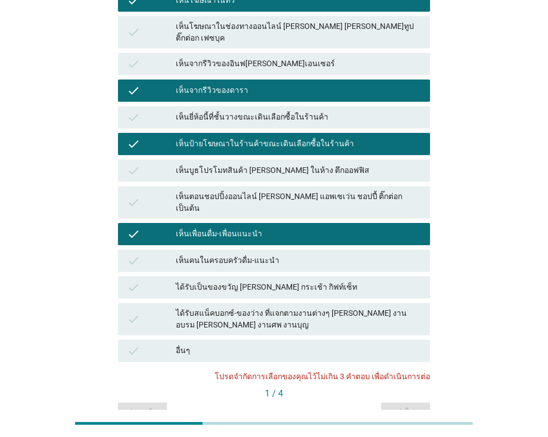
scroll to position [120, 0]
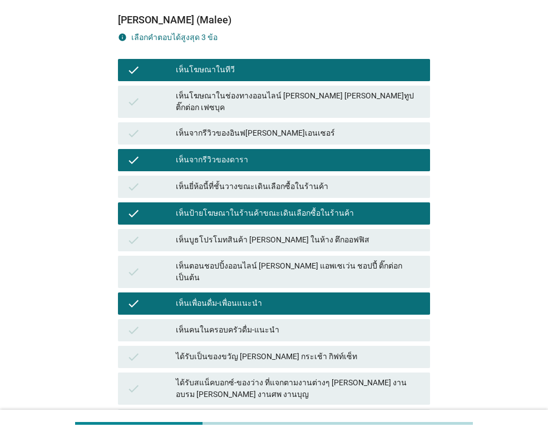
click at [269, 297] on div "เห็นเพื่อนดื่ม-เพื่อนแนะนำ" at bounding box center [298, 303] width 245 height 13
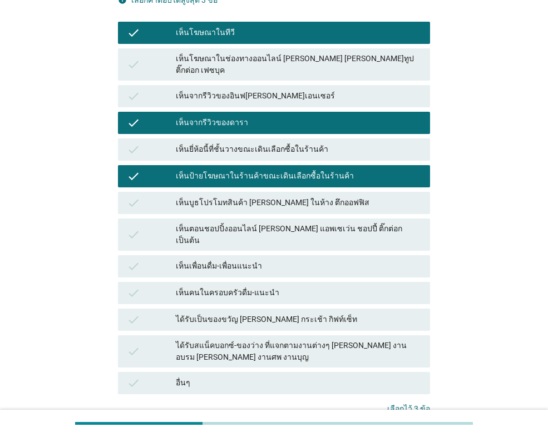
scroll to position [231, 0]
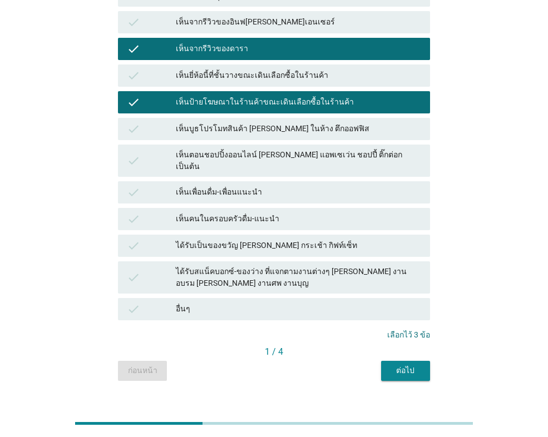
click at [403, 365] on div "ต่อไป" at bounding box center [405, 371] width 31 height 12
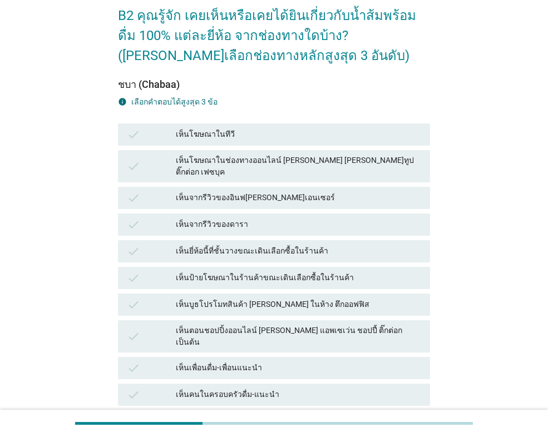
scroll to position [56, 0]
click at [269, 191] on div "เห็นจากรีวิวของอินฟ[PERSON_NAME]เอนเซอร์" at bounding box center [298, 197] width 245 height 13
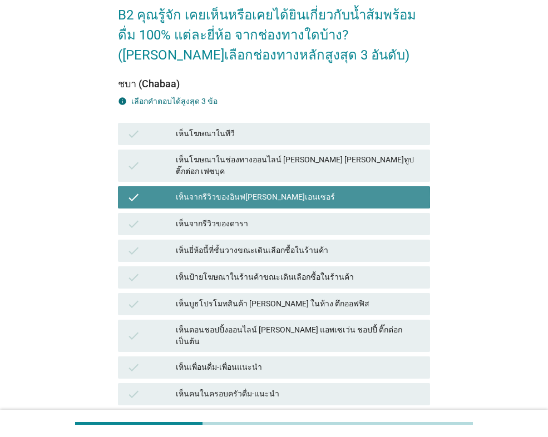
click at [278, 240] on div "check เห็นยี่ห้อนี้ที่ชั้นวางขณะเดินเลือกซื้อในร้านค้า" at bounding box center [274, 251] width 312 height 22
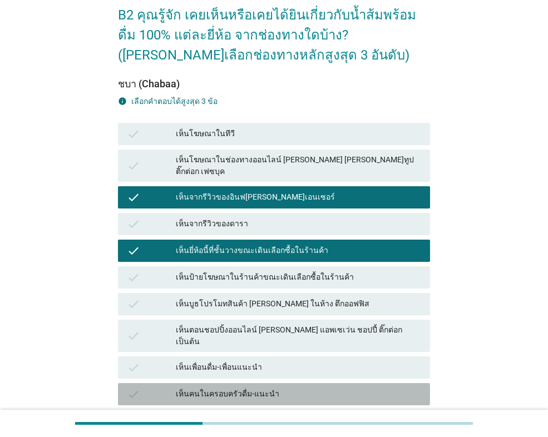
click at [298, 383] on div "check เห็นคนในครอบครัวดื่ม-แนะนำ" at bounding box center [274, 394] width 312 height 22
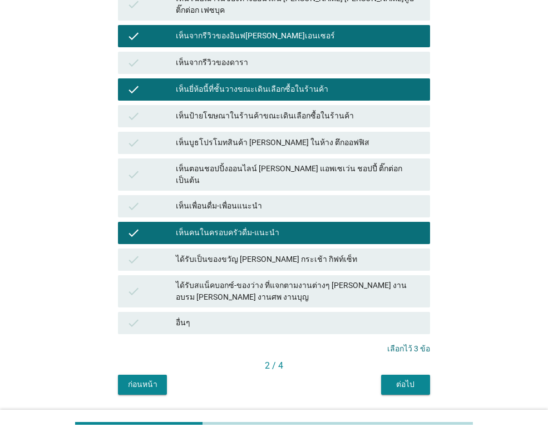
scroll to position [231, 0]
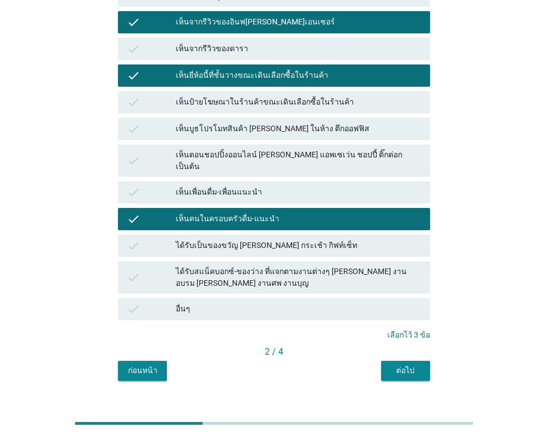
click at [403, 365] on div "ต่อไป" at bounding box center [405, 371] width 31 height 12
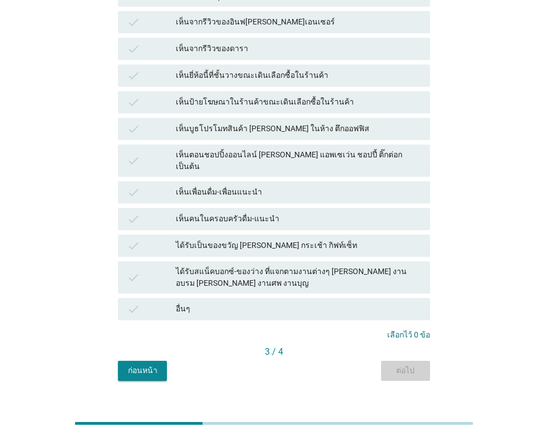
scroll to position [0, 0]
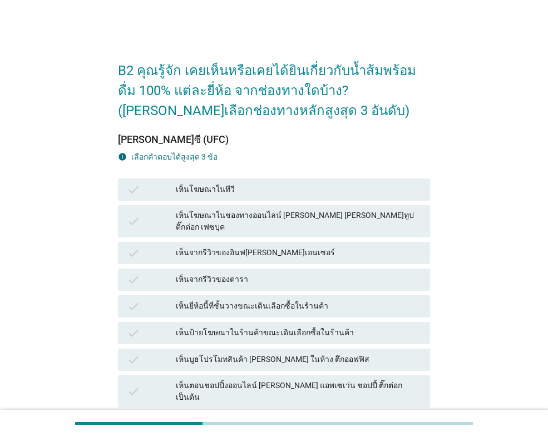
click at [279, 220] on div "เห็นโฆษณาในช่องทางออนไลน์ [PERSON_NAME] [PERSON_NAME]ทูป ติ๊กต่อก เฟซบุค" at bounding box center [298, 221] width 245 height 23
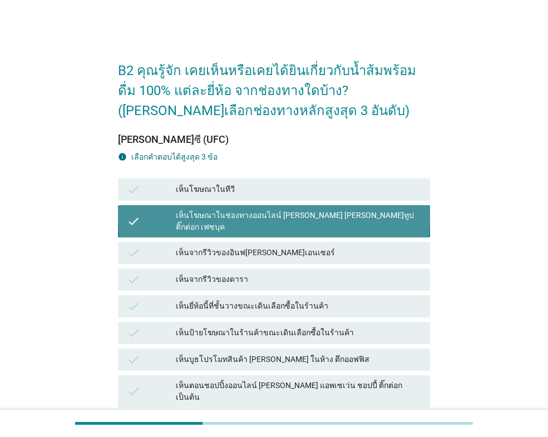
click at [294, 327] on div "เห็นป้ายโฆษณาในร้านค้าขณะเดินเลือกซื้อในร้านค้า" at bounding box center [298, 333] width 245 height 13
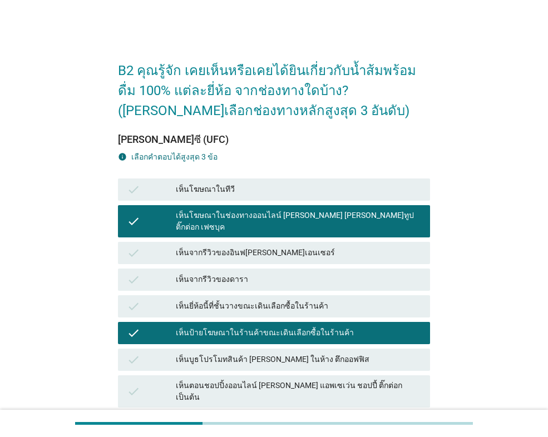
click at [311, 380] on div "เห็นตอนชอปปิ้งออนไลน์ [PERSON_NAME] แอพเซเว่น ชอปปี้ ติ๊กต่อก เป็นต้น" at bounding box center [298, 391] width 245 height 23
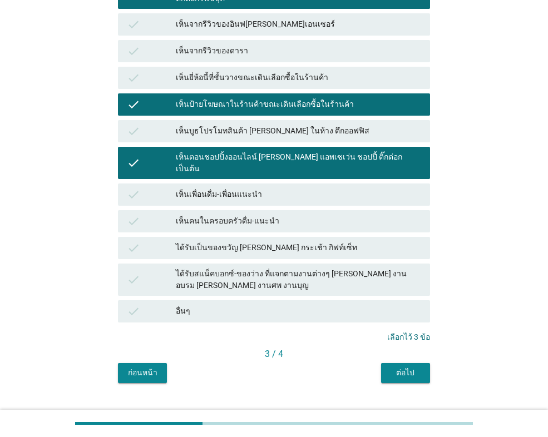
scroll to position [231, 0]
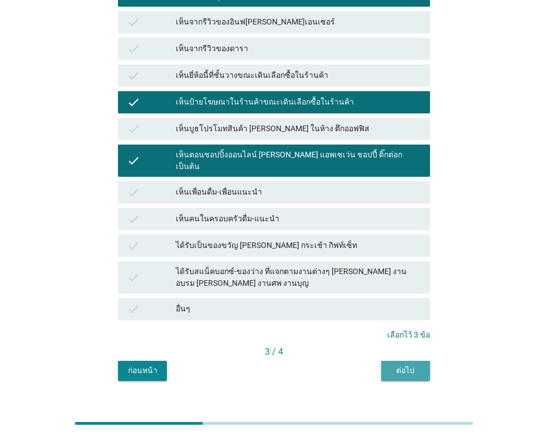
click at [418, 365] on div "ต่อไป" at bounding box center [405, 371] width 31 height 12
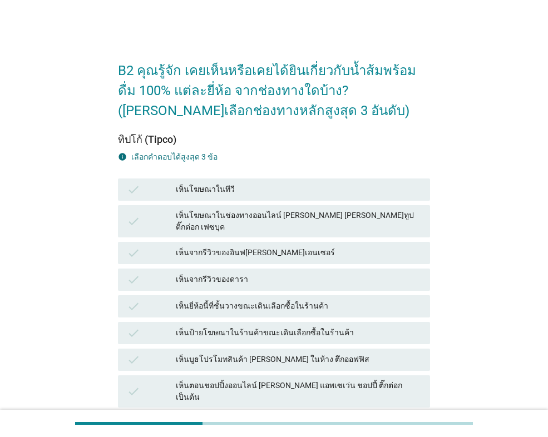
click at [311, 219] on div "เห็นโฆษณาในช่องทางออนไลน์ [PERSON_NAME] [PERSON_NAME]ทูป ติ๊กต่อก เฟซบุค" at bounding box center [298, 221] width 245 height 23
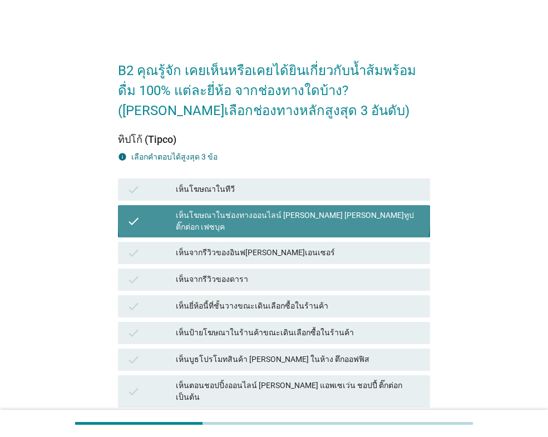
click at [362, 328] on div "เห็นป้ายโฆษณาในร้านค้าขณะเดินเลือกซื้อในร้านค้า" at bounding box center [298, 333] width 245 height 13
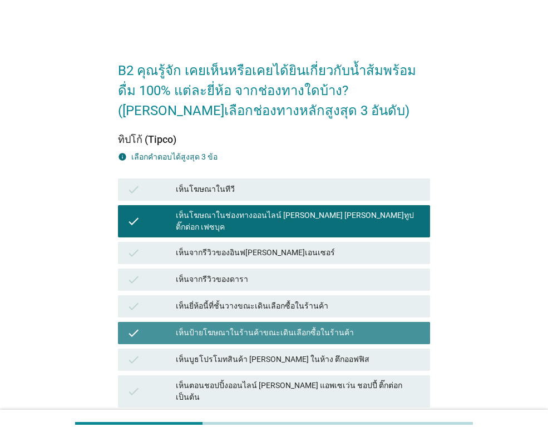
click at [374, 376] on div "check เห็นตอนชอปปิ้งออนไลน์ [PERSON_NAME] แอพเซเว่น ชอปปี้ ติ๊กต่อก เป็นต้น" at bounding box center [274, 392] width 312 height 32
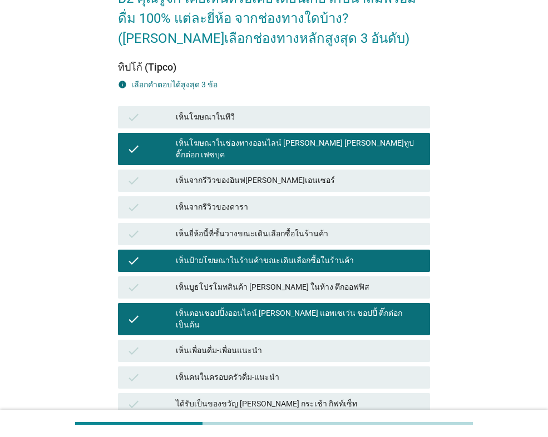
scroll to position [231, 0]
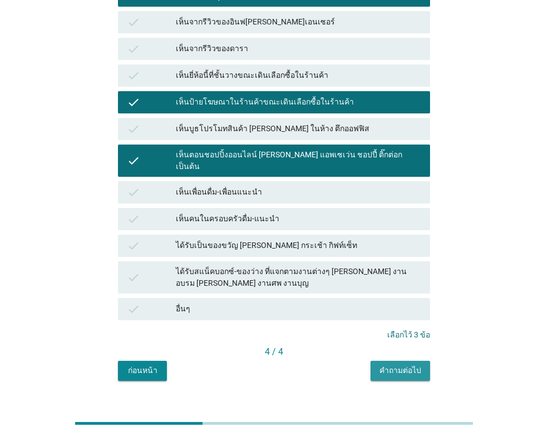
click at [407, 365] on div "คำถามต่อไป" at bounding box center [400, 371] width 42 height 12
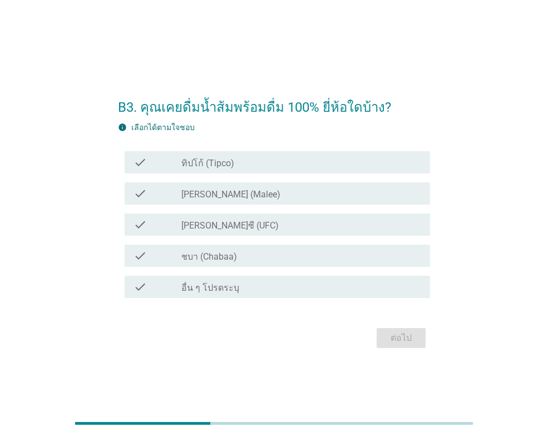
click at [235, 189] on div "check_box_outline_blank [PERSON_NAME] (Malee)" at bounding box center [301, 193] width 240 height 13
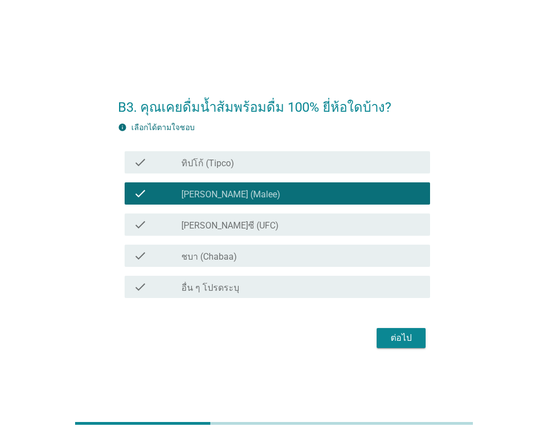
click at [233, 170] on div "check check_box_outline_blank ทิปโก้ (Tipco)" at bounding box center [277, 162] width 305 height 22
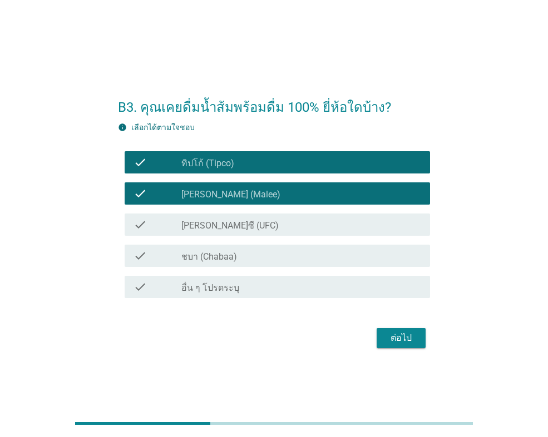
click at [391, 343] on div "ต่อไป" at bounding box center [401, 338] width 31 height 13
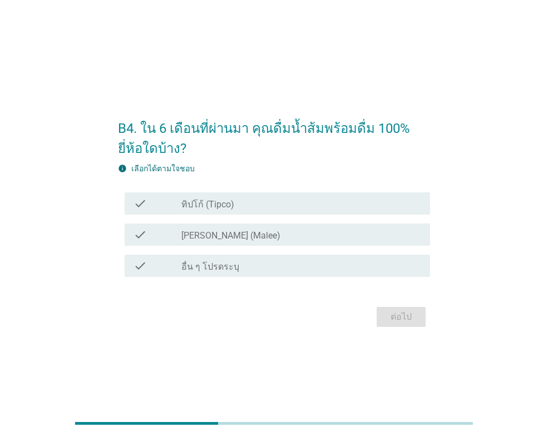
click at [277, 236] on div "check_box_outline_blank [PERSON_NAME] (Malee)" at bounding box center [301, 234] width 240 height 13
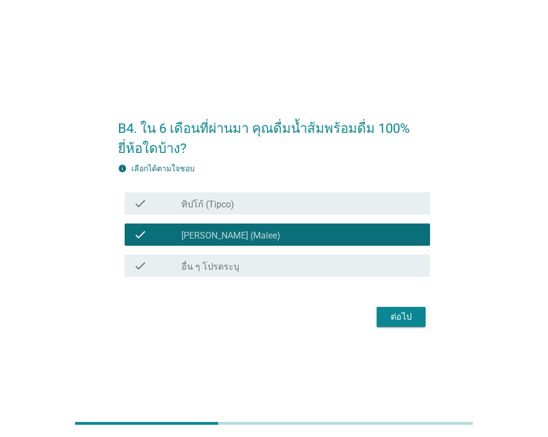
click at [276, 209] on div "check_box_outline_blank ทิปโก้ (Tipco)" at bounding box center [301, 203] width 240 height 13
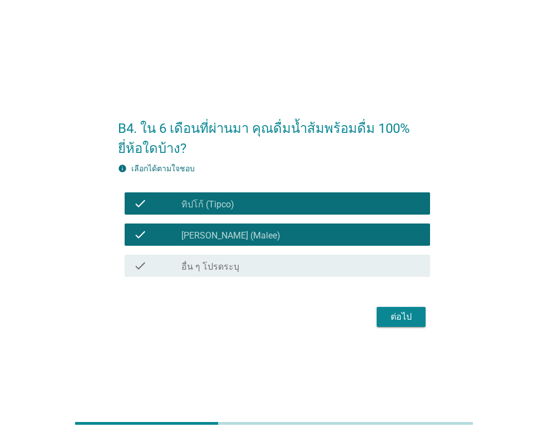
click at [412, 311] on div "ต่อไป" at bounding box center [401, 316] width 31 height 13
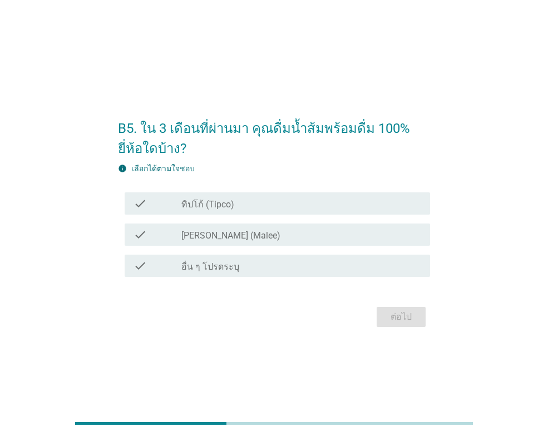
click at [256, 227] on div "check check_box_outline_blank [PERSON_NAME] (Malee)" at bounding box center [277, 235] width 305 height 22
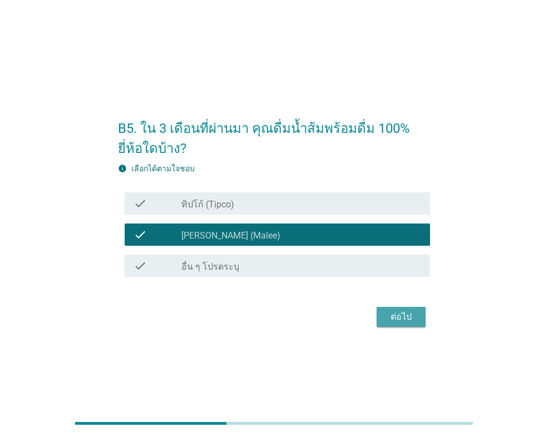
click at [403, 318] on div "ต่อไป" at bounding box center [401, 316] width 31 height 13
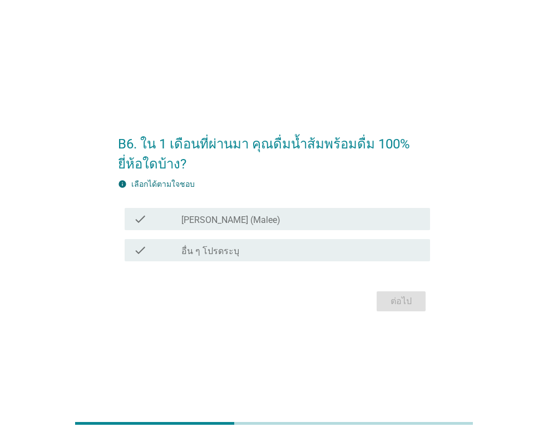
click at [224, 218] on label "[PERSON_NAME] (Malee)" at bounding box center [230, 220] width 99 height 11
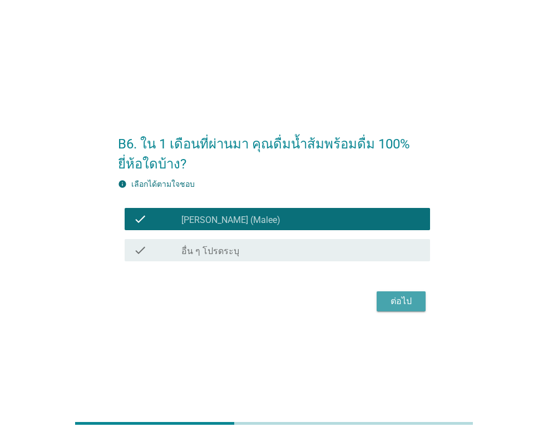
click at [397, 297] on div "ต่อไป" at bounding box center [401, 301] width 31 height 13
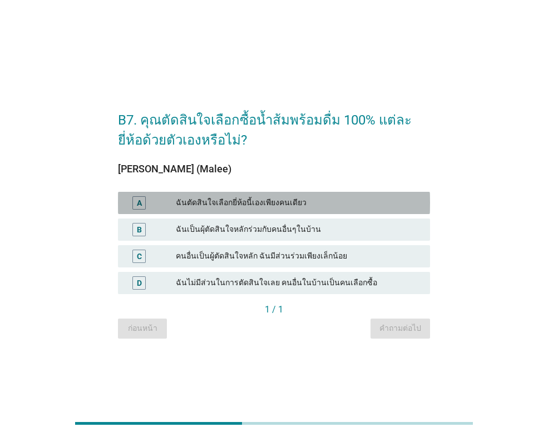
click at [347, 213] on div "A ฉันตัดสินใจเลือกยี่ห้อนี้เองเพียงคนเดียว" at bounding box center [274, 203] width 312 height 22
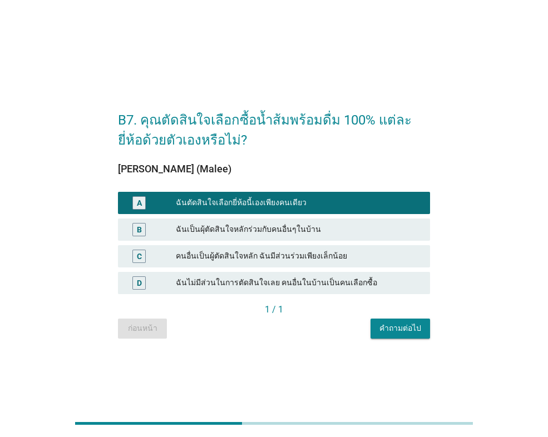
click at [409, 324] on div "คำถามต่อไป" at bounding box center [400, 329] width 42 height 12
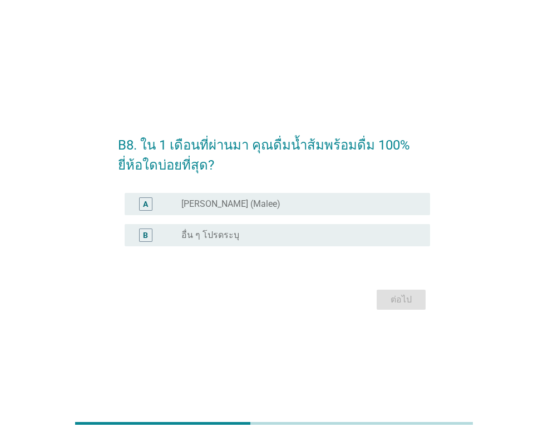
click at [246, 208] on div "radio_button_unchecked [PERSON_NAME] (Malee)" at bounding box center [296, 204] width 231 height 11
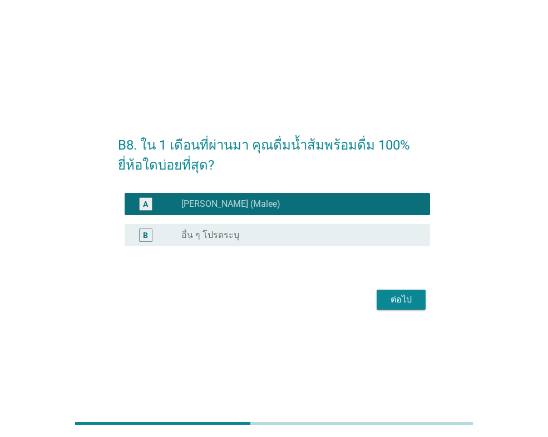
click at [406, 300] on div "ต่อไป" at bounding box center [401, 299] width 31 height 13
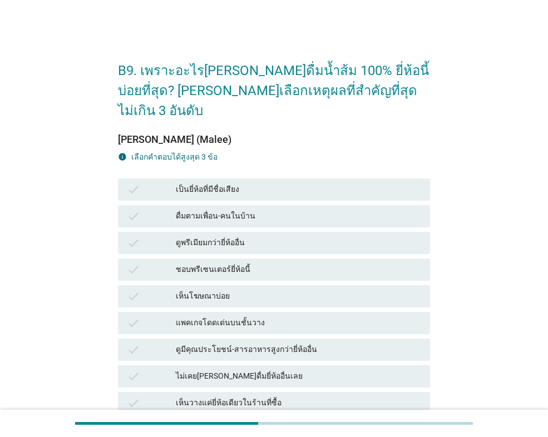
click at [276, 317] on div "แพคเกจโดดเด่นบนชั้นวาง" at bounding box center [298, 323] width 245 height 13
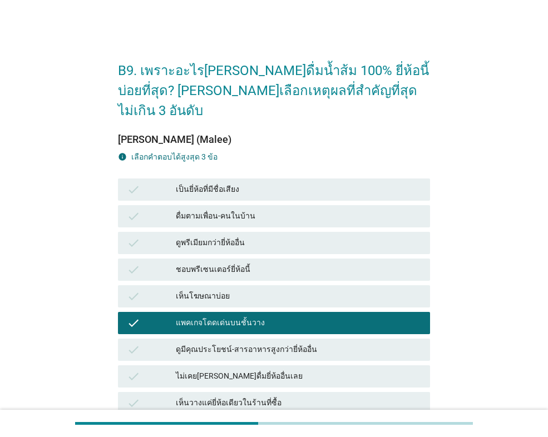
click at [251, 236] on div "ดูพรีเมียมกว่ายี่ห้ออื่น" at bounding box center [298, 242] width 245 height 13
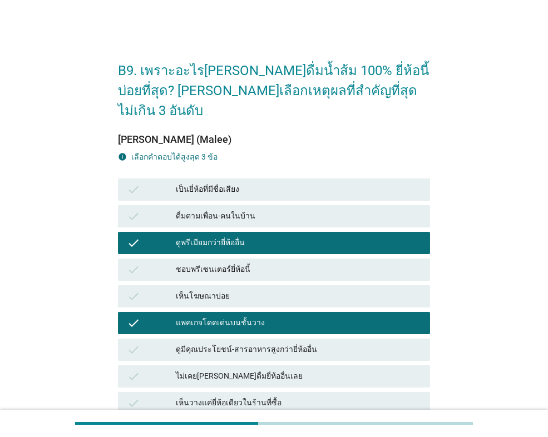
click at [312, 397] on div "เห็นวางแค่ยี่ห้อเดียวในร้านที่ซื้อ" at bounding box center [298, 403] width 245 height 13
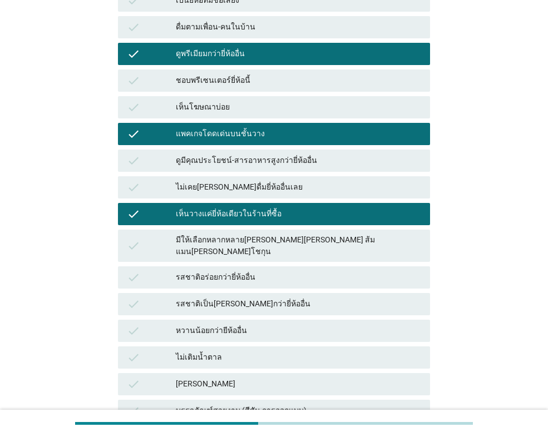
scroll to position [223, 0]
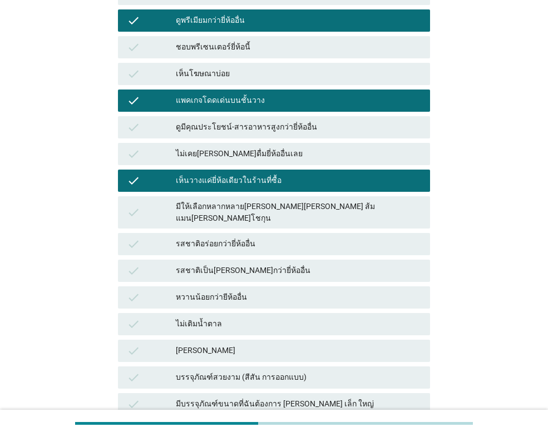
click at [243, 174] on div "เห็นวางแค่ยี่ห้อเดียวในร้านที่ซื้อ" at bounding box center [298, 180] width 245 height 13
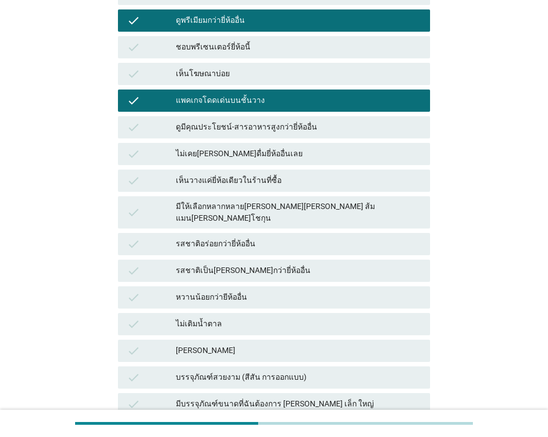
click at [258, 344] on div "[PERSON_NAME]" at bounding box center [298, 350] width 245 height 13
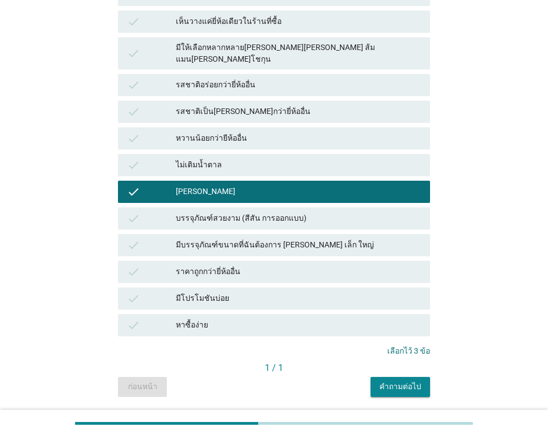
scroll to position [388, 0]
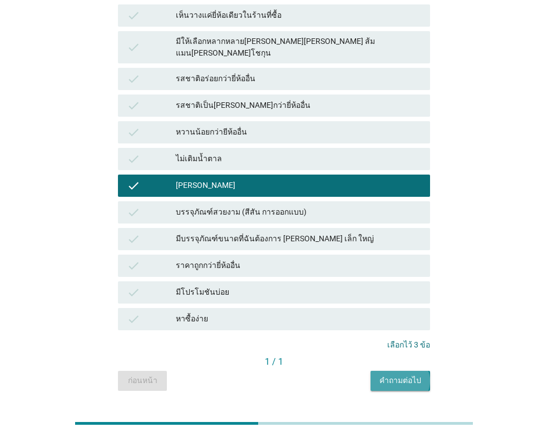
click at [411, 375] on div "คำถามต่อไป" at bounding box center [400, 381] width 42 height 12
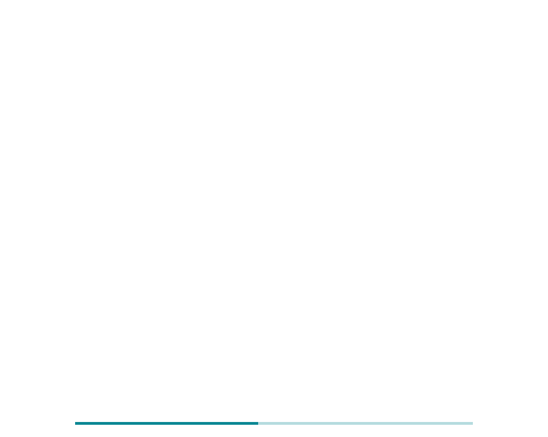
scroll to position [0, 0]
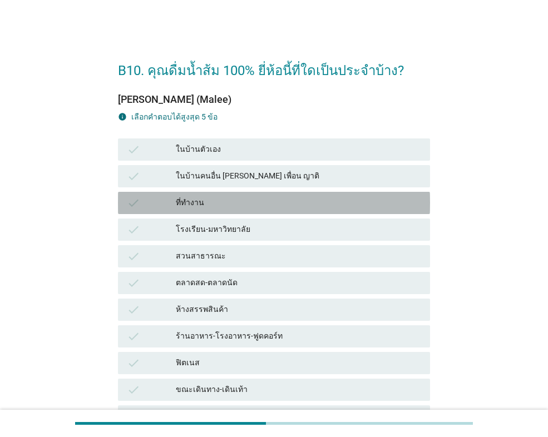
click at [236, 202] on div "ที่ทำงาน" at bounding box center [298, 202] width 245 height 13
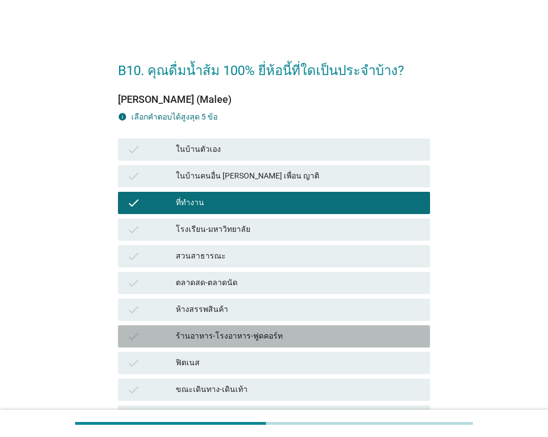
click at [263, 331] on div "ร้านอาหาร-โรงอาหาร-ฟูดคอร์ท" at bounding box center [298, 336] width 245 height 13
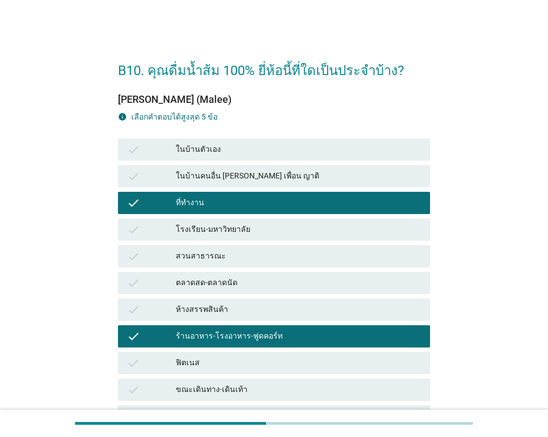
click at [217, 152] on div "ในบ้านตัวเอง" at bounding box center [298, 149] width 245 height 13
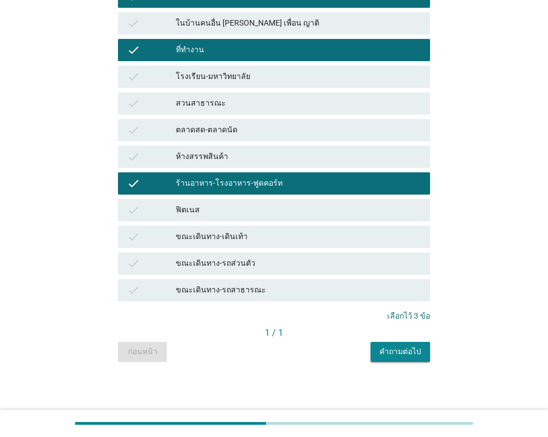
scroll to position [154, 0]
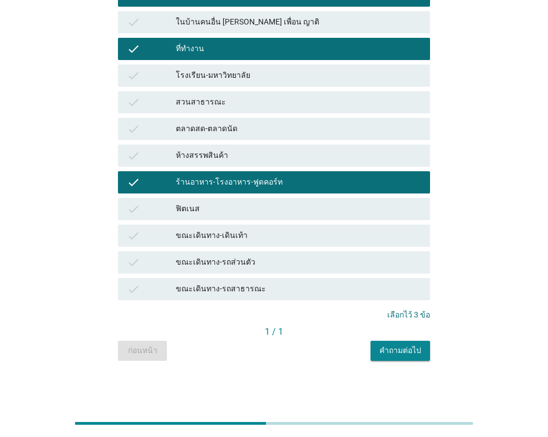
click at [404, 348] on div "คำถามต่อไป" at bounding box center [400, 351] width 42 height 12
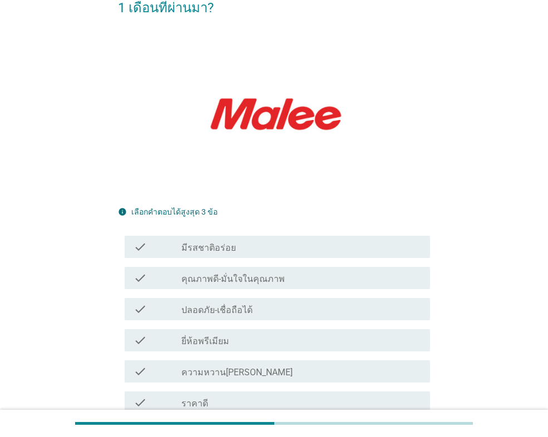
scroll to position [111, 0]
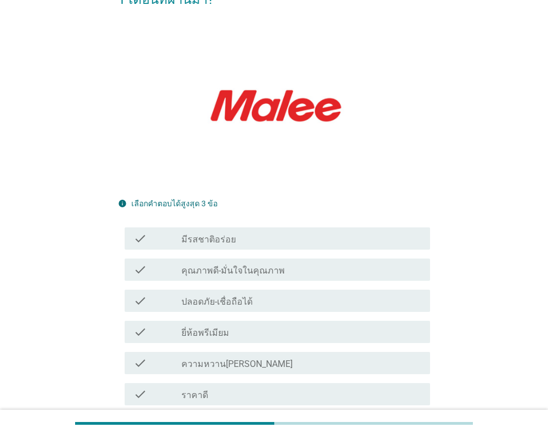
click at [233, 232] on div "check_box_outline_blank มีรสชาติอร่อย" at bounding box center [301, 238] width 240 height 13
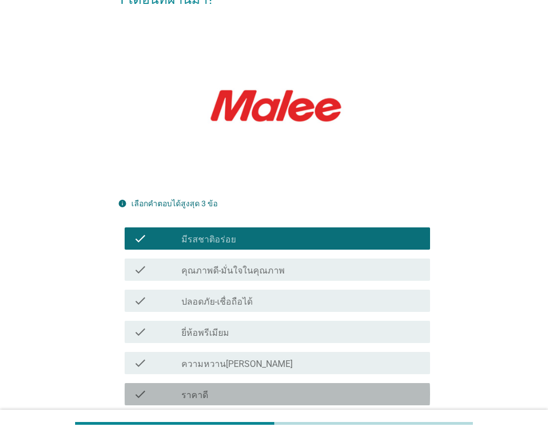
click at [254, 384] on div "check check_box_outline_blank ราคาดี" at bounding box center [277, 394] width 305 height 22
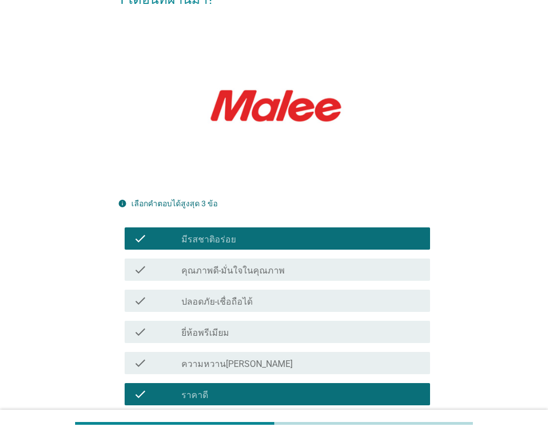
click at [259, 419] on div "check_box_outline_blank มีโปรโมชัน" at bounding box center [301, 425] width 240 height 13
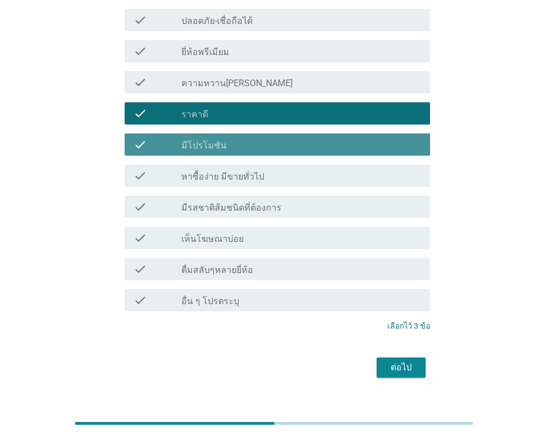
click at [221, 140] on label "มีโปรโมชัน" at bounding box center [203, 145] width 45 height 11
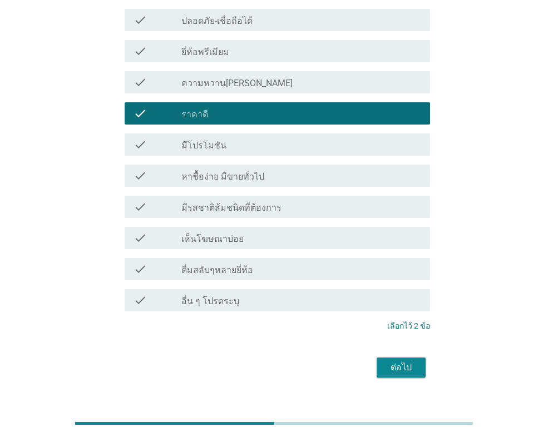
click at [246, 171] on label "หาซื้อง่าย มีขายทั่วไป" at bounding box center [222, 176] width 83 height 11
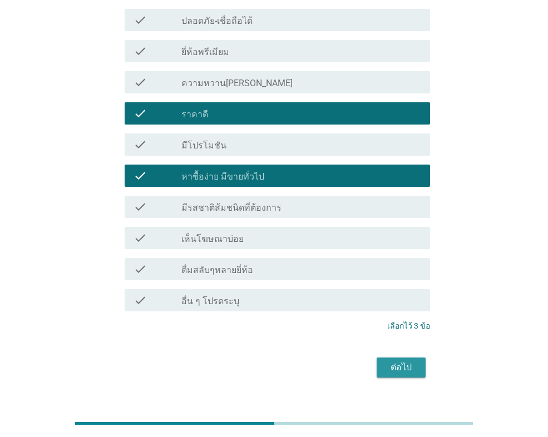
click at [388, 358] on button "ต่อไป" at bounding box center [401, 368] width 49 height 20
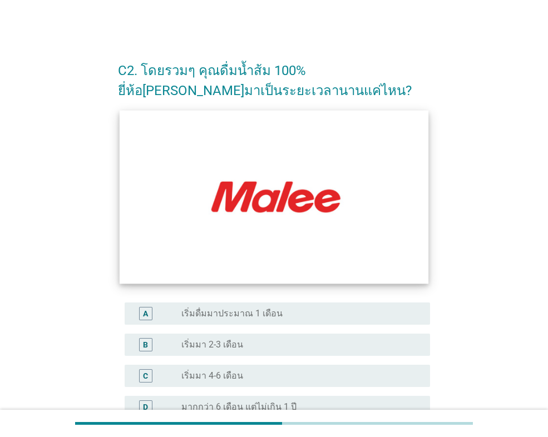
scroll to position [223, 0]
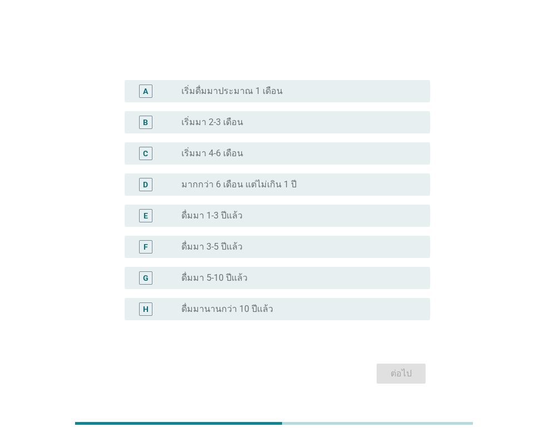
click at [284, 222] on div "radio_button_unchecked ดื่มมา 1-3 ปีแล้ว" at bounding box center [301, 215] width 240 height 13
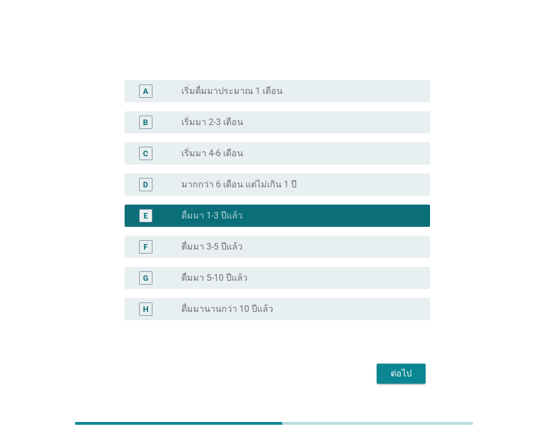
click at [399, 378] on div "ต่อไป" at bounding box center [401, 373] width 31 height 13
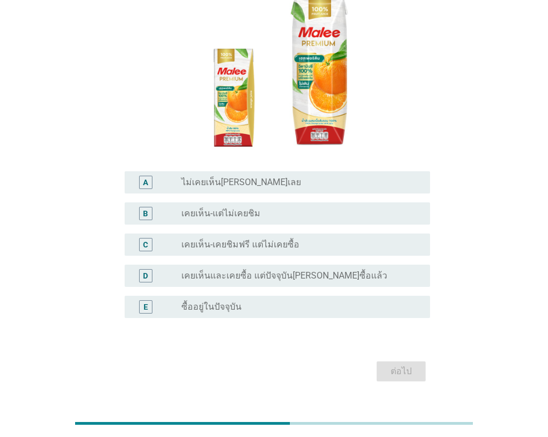
scroll to position [44, 0]
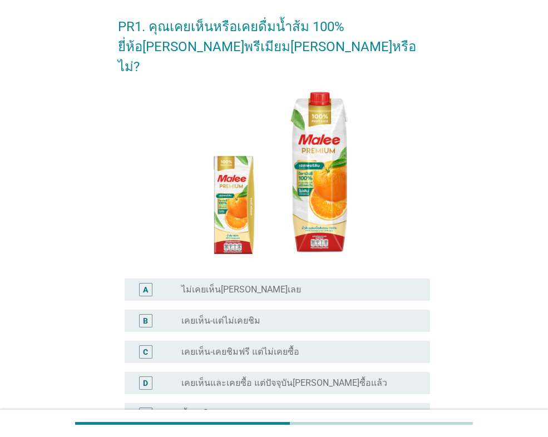
click at [298, 347] on div "radio_button_unchecked เคยเห็น-เคยชิมฟรี แต่ไม่เคยซื้อ" at bounding box center [296, 352] width 231 height 11
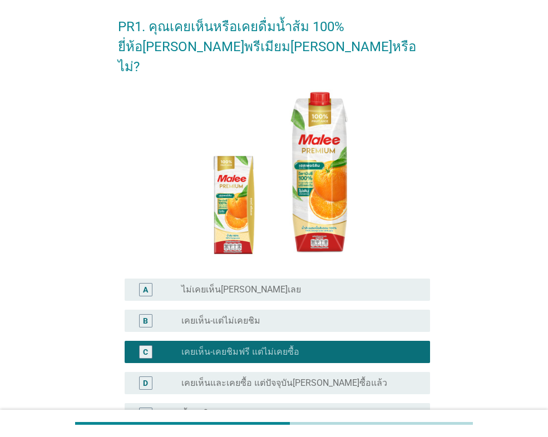
click at [332, 378] on label "เคยเห็นและเคยซื้อ แต่ปัจจุบัน[PERSON_NAME]ซื้อแล้ว" at bounding box center [284, 383] width 206 height 11
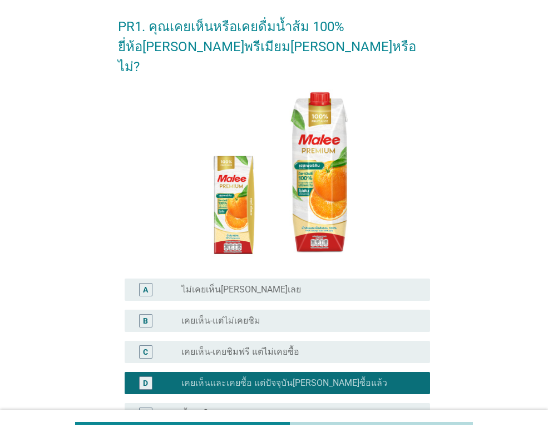
click at [293, 279] on div "A radio_button_unchecked ไม่เคยเห็น[PERSON_NAME]เลย" at bounding box center [277, 290] width 305 height 22
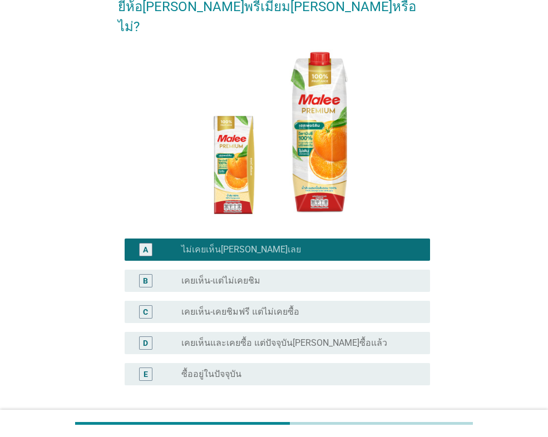
scroll to position [155, 0]
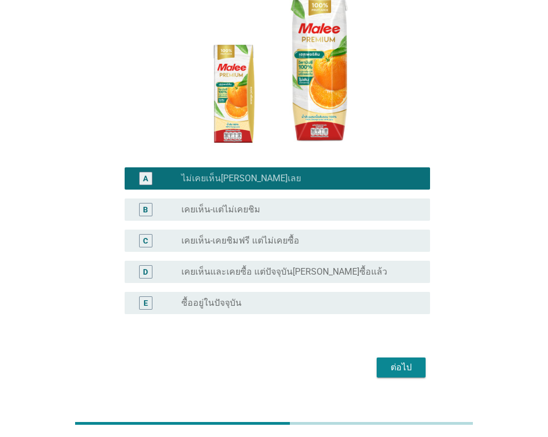
click at [275, 204] on div "radio_button_unchecked เคยเห็น-แต่ไม่เคยชิม" at bounding box center [296, 209] width 231 height 11
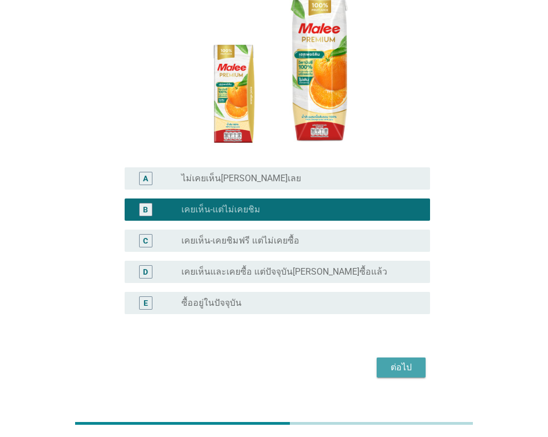
click at [402, 361] on div "ต่อไป" at bounding box center [401, 367] width 31 height 13
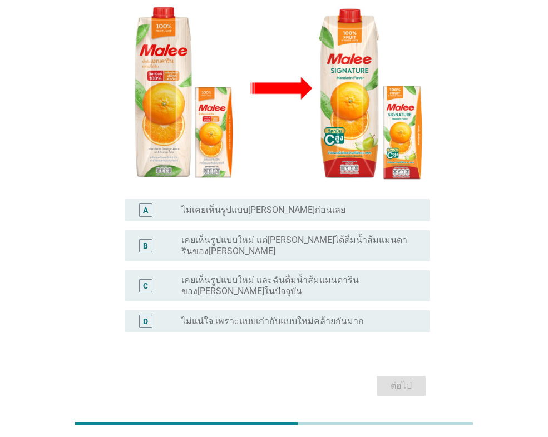
scroll to position [184, 0]
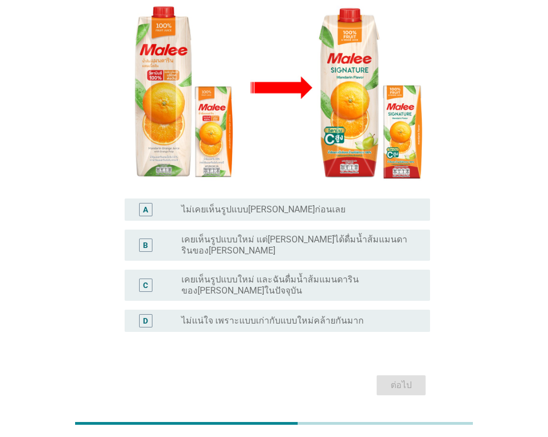
click at [315, 234] on label "เคยเห็นรูปแบบใหม่ แต่[PERSON_NAME]ได้ดื่มน้ำส้มแมนดารินของ[PERSON_NAME]" at bounding box center [296, 245] width 231 height 22
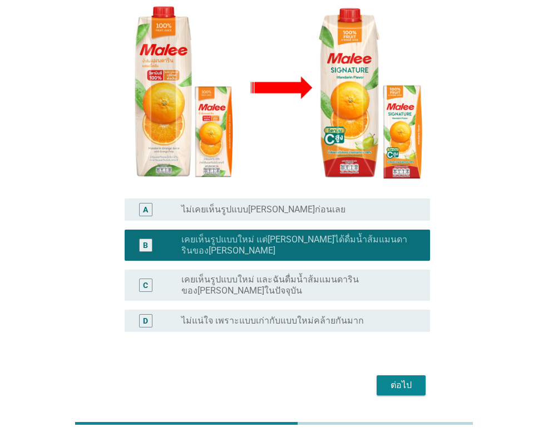
click at [349, 274] on label "เคยเห็นรูปแบบใหม่ และฉันดื่มน้ำส้มแมนดารินของ[PERSON_NAME]ในปัจจุบัน" at bounding box center [296, 285] width 231 height 22
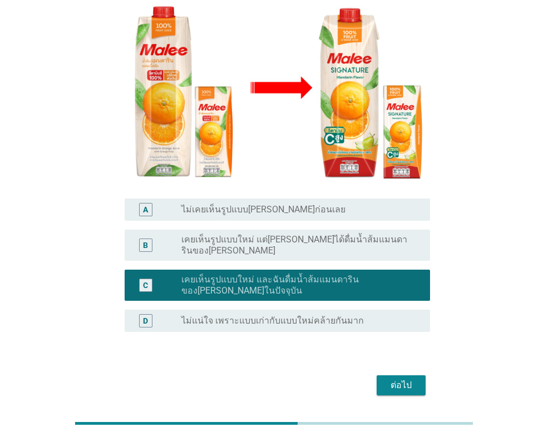
click at [312, 315] on label "ไม่แน่ใจ เพราะแบบเก่ากับแบบใหม่คล้ายกันมาก" at bounding box center [272, 320] width 182 height 11
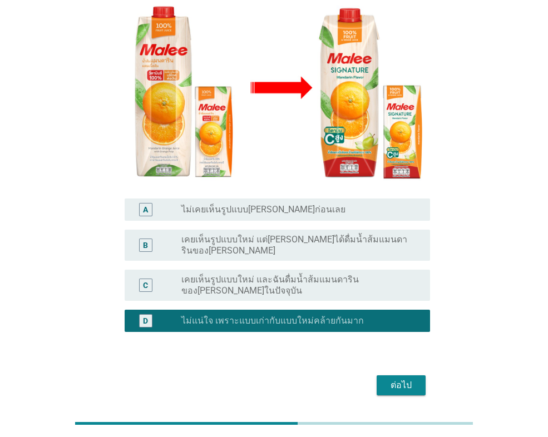
click at [404, 379] on div "ต่อไป" at bounding box center [401, 385] width 31 height 13
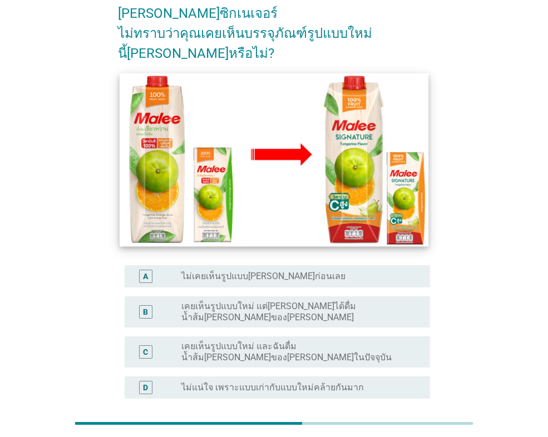
scroll to position [167, 0]
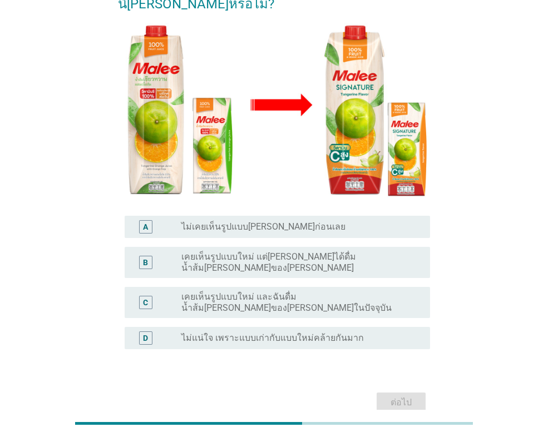
drag, startPoint x: 313, startPoint y: 308, endPoint x: 321, endPoint y: 311, distance: 9.0
click at [314, 333] on label "ไม่แน่ใจ เพราะแบบเก่ากับแบบใหม่คล้ายกันมาก" at bounding box center [272, 338] width 182 height 11
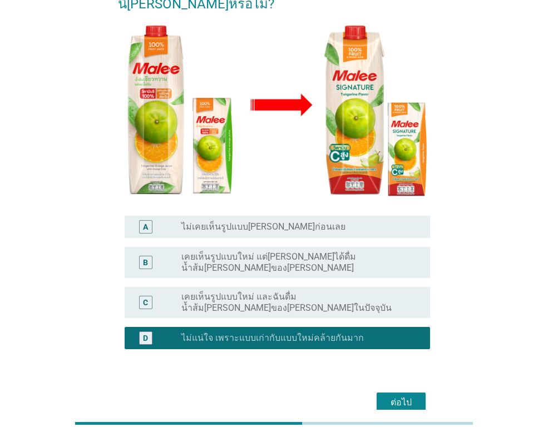
click at [394, 396] on div "ต่อไป" at bounding box center [401, 402] width 31 height 13
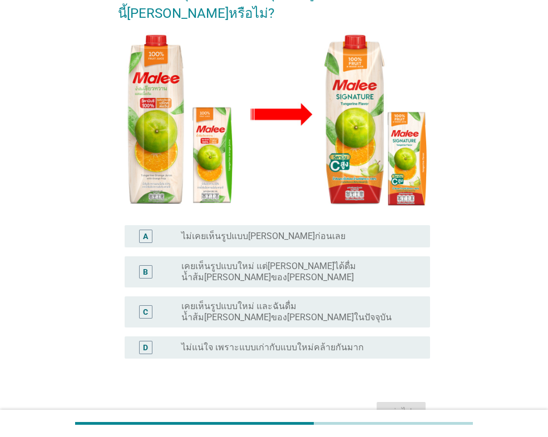
scroll to position [184, 0]
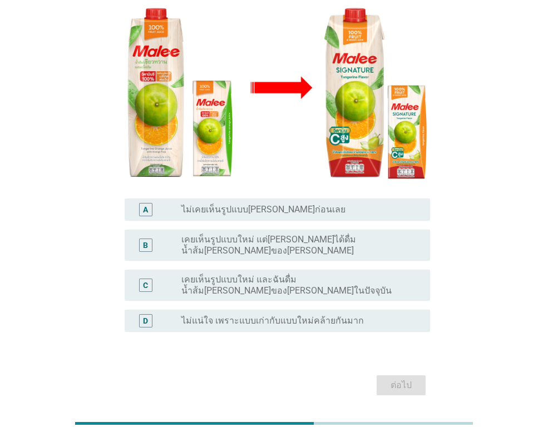
click at [298, 314] on div "radio_button_unchecked ไม่แน่ใจ เพราะแบบเก่ากับแบบใหม่คล้ายกันมาก" at bounding box center [301, 320] width 240 height 13
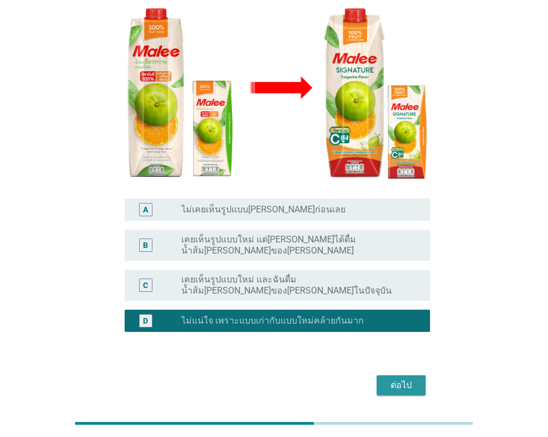
click at [409, 376] on button "ต่อไป" at bounding box center [401, 386] width 49 height 20
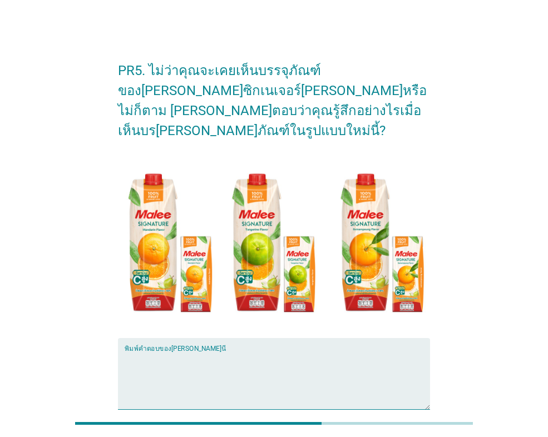
click at [238, 352] on textarea "พิมพ์คำตอบของคุณ ที่นี่" at bounding box center [277, 381] width 305 height 58
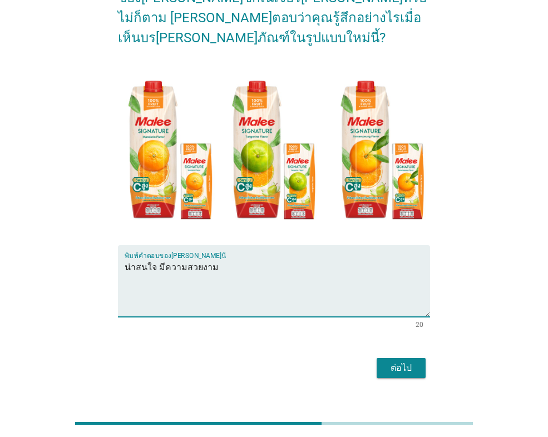
scroll to position [93, 0]
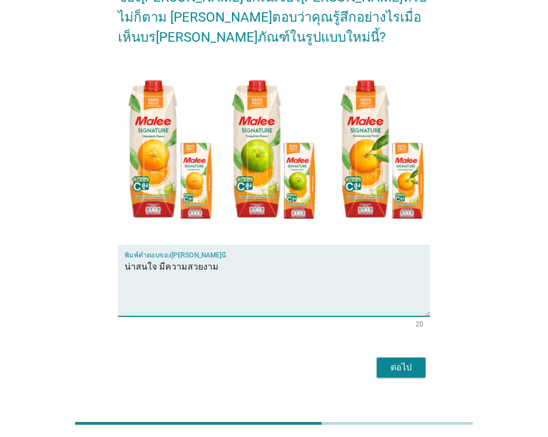
type textarea "น่าสนใจ มีความสวยงาม"
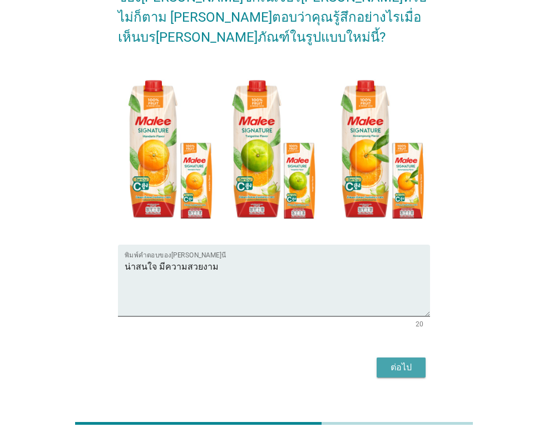
click at [408, 361] on div "ต่อไป" at bounding box center [401, 367] width 31 height 13
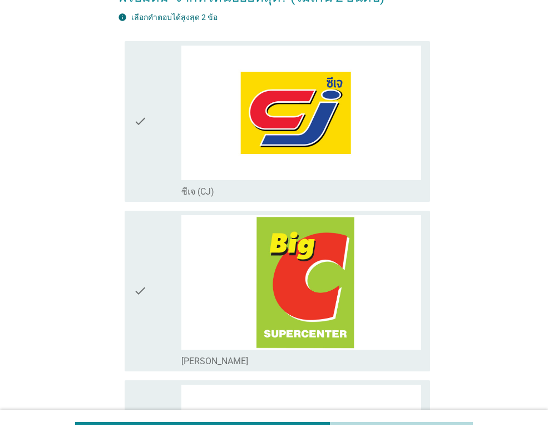
scroll to position [0, 0]
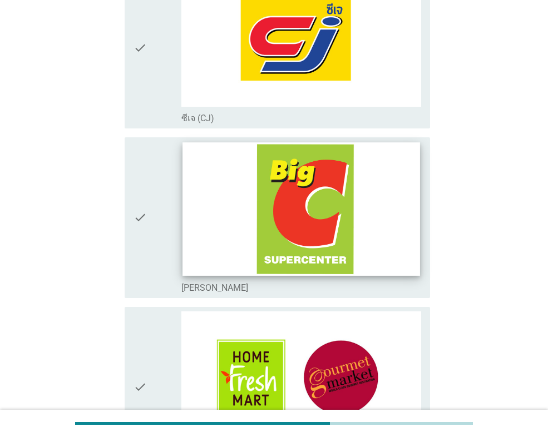
click at [381, 220] on img at bounding box center [300, 209] width 237 height 134
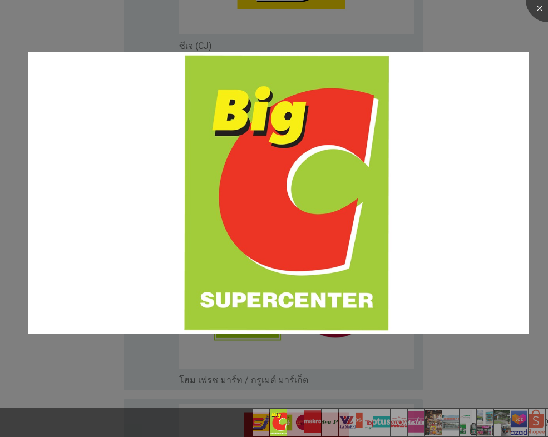
scroll to position [445, 0]
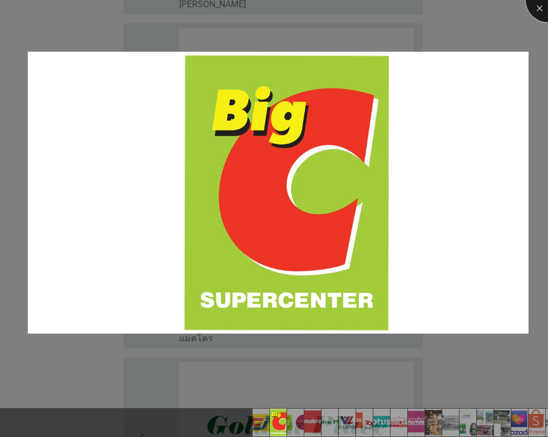
click at [533, 13] on div at bounding box center [548, 0] width 45 height 45
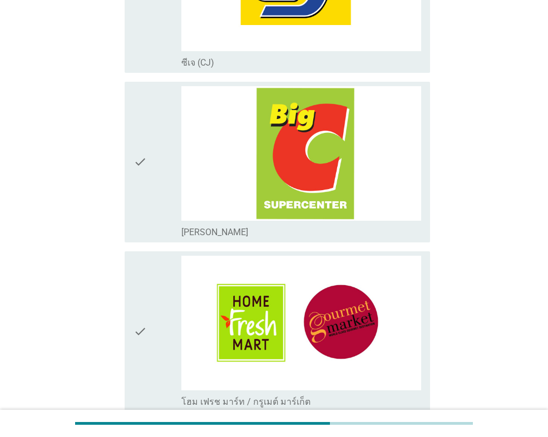
click at [153, 162] on div "check" at bounding box center [158, 162] width 48 height 152
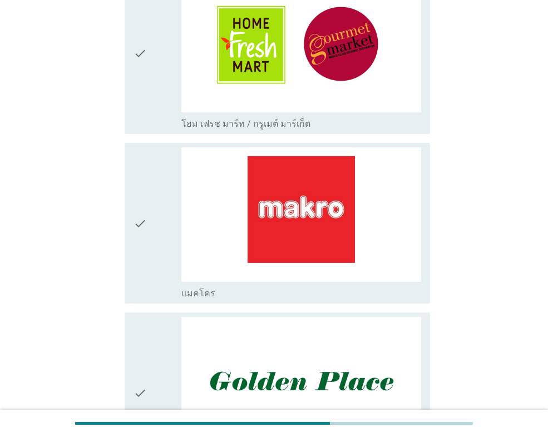
scroll to position [668, 0]
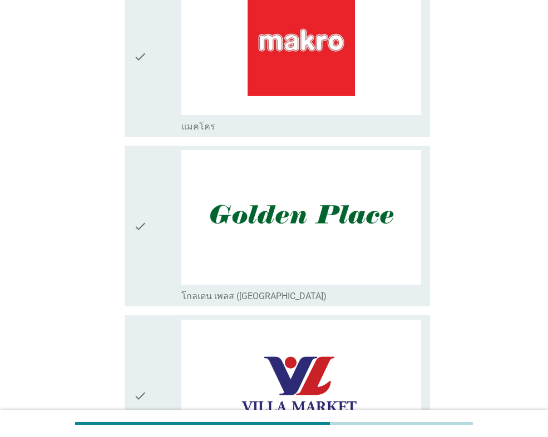
click at [141, 98] on icon "check" at bounding box center [140, 57] width 13 height 152
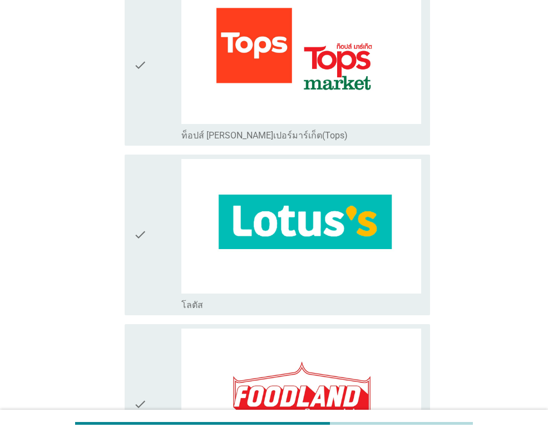
click at [146, 216] on icon "check" at bounding box center [140, 235] width 13 height 152
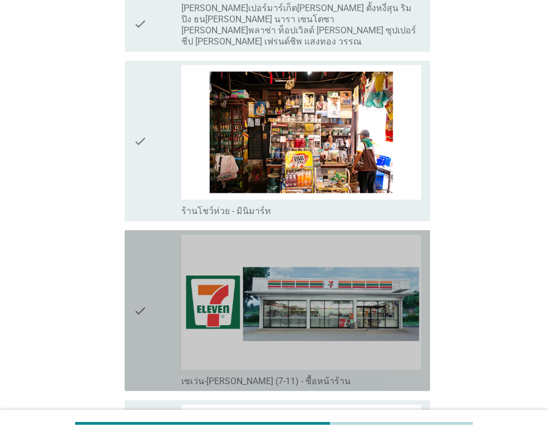
click at [135, 267] on icon "check" at bounding box center [140, 311] width 13 height 152
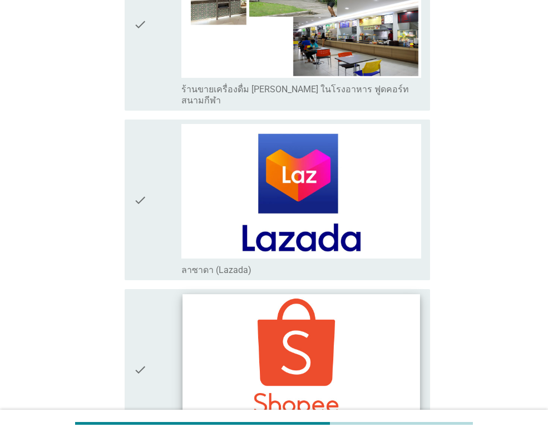
scroll to position [2955, 0]
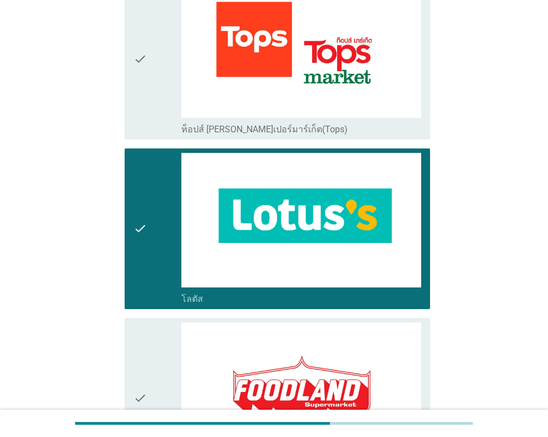
click at [145, 295] on icon "check" at bounding box center [140, 229] width 13 height 152
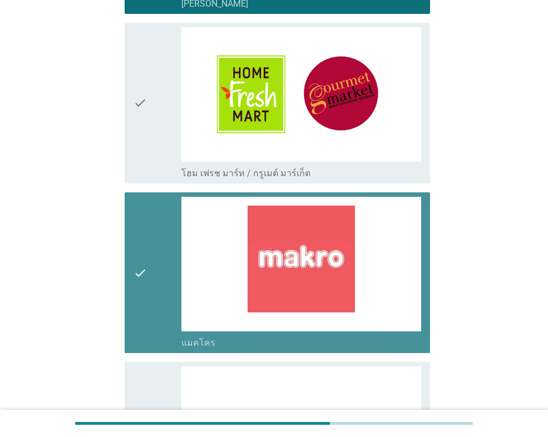
click at [145, 294] on icon "check" at bounding box center [140, 273] width 13 height 152
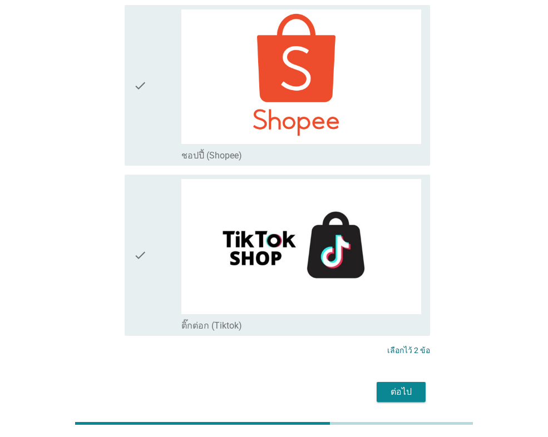
click at [392, 386] on div "ต่อไป" at bounding box center [401, 392] width 31 height 13
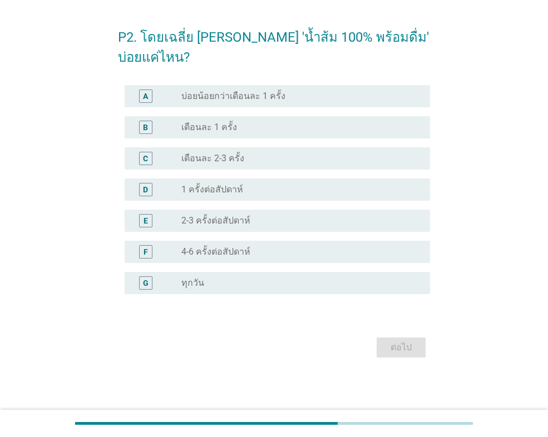
scroll to position [0, 0]
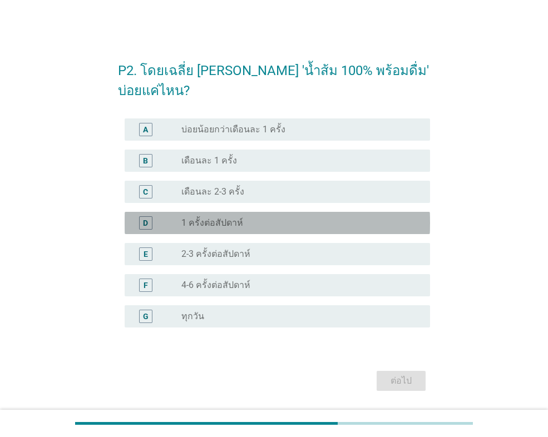
click at [248, 226] on div "radio_button_unchecked 1 ครั้งต่อสัปดาห์" at bounding box center [296, 223] width 231 height 11
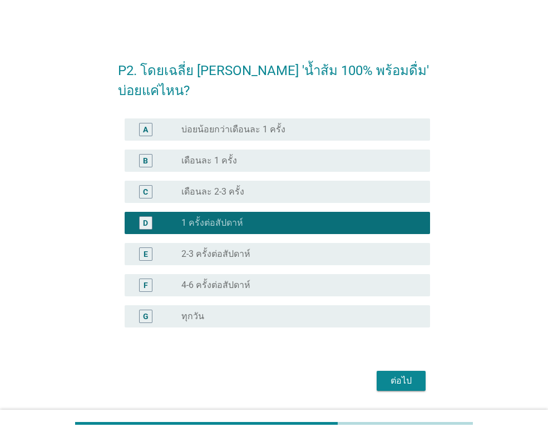
click at [407, 388] on button "ต่อไป" at bounding box center [401, 381] width 49 height 20
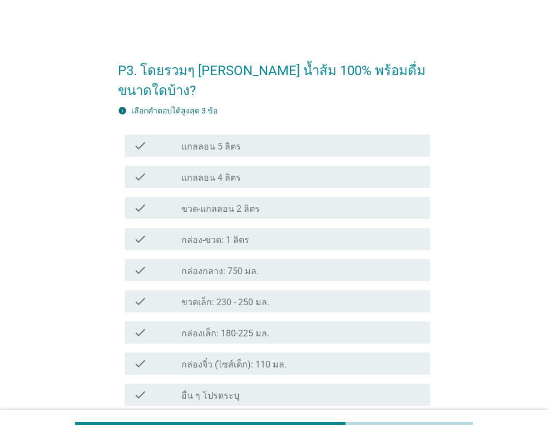
click at [293, 233] on div "check_box_outline_blank กล่อง-ขวด: 1 ลิตร" at bounding box center [301, 239] width 240 height 13
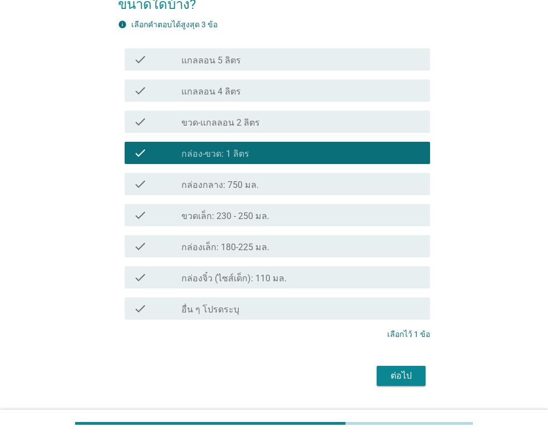
scroll to position [95, 0]
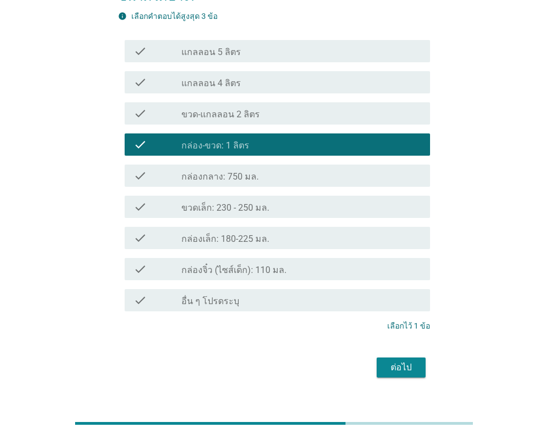
click at [412, 361] on div "ต่อไป" at bounding box center [401, 367] width 31 height 13
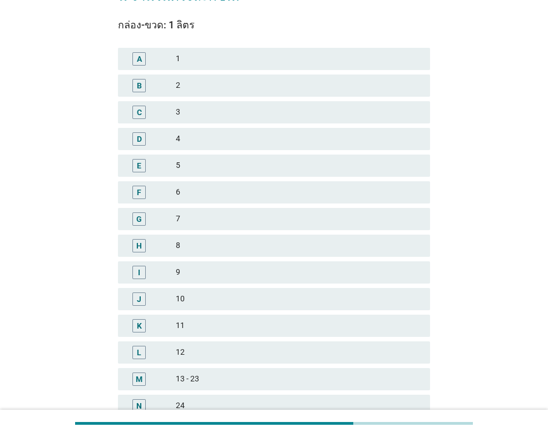
scroll to position [0, 0]
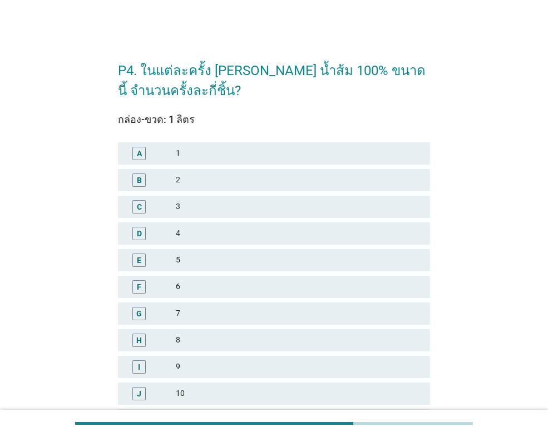
click at [202, 164] on div "A 1" at bounding box center [274, 153] width 312 height 22
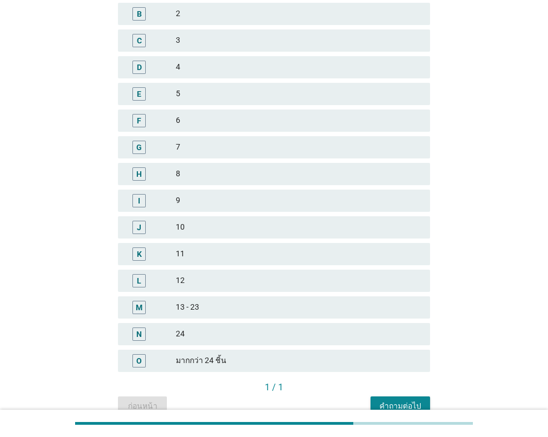
scroll to position [222, 0]
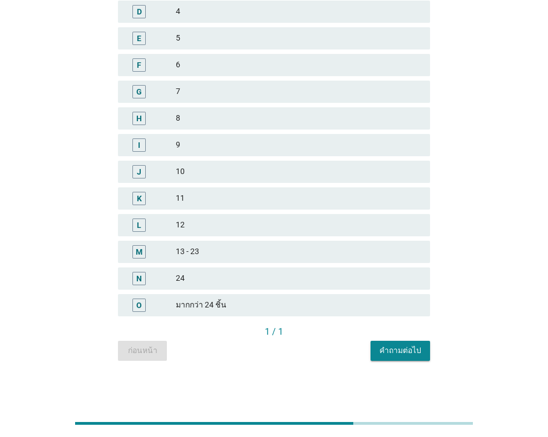
click at [409, 353] on div "คำถามต่อไป" at bounding box center [400, 351] width 42 height 12
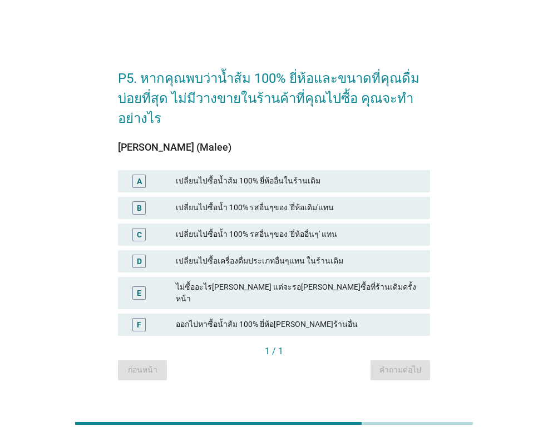
click at [483, 237] on div "P5. หากคุณพบว่าน้ำส้ม 100% ยี่ห้อและขนาดที่คุณดื่มบ่อยที่สุด ไม่มีวางขายในร้านค…" at bounding box center [274, 218] width 495 height 341
click at [288, 207] on div "เปลี่ยนไปซื้อน้ำ 100% รสอื่นๆของ 'ยี่ห้อเดิม'แทน" at bounding box center [298, 207] width 245 height 13
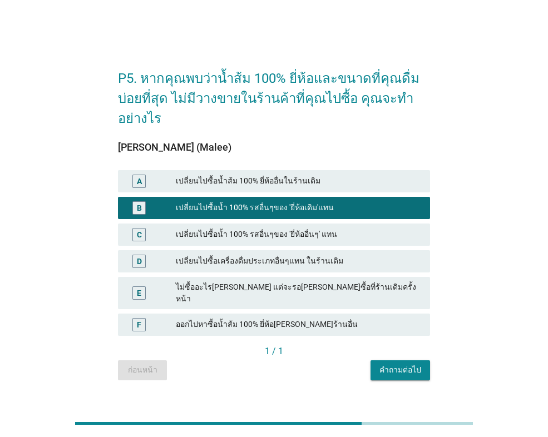
click at [394, 364] on div "คำถามต่อไป" at bounding box center [400, 370] width 42 height 12
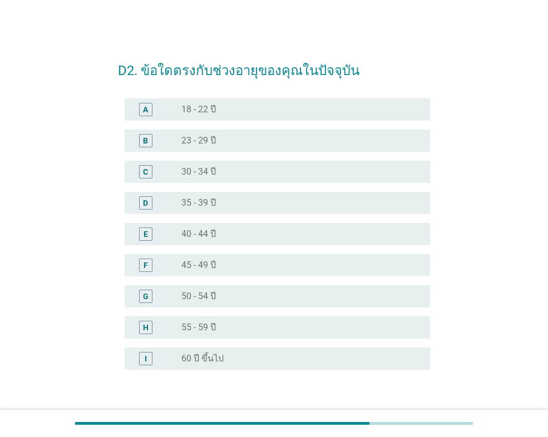
click at [209, 138] on label "23 - 29 ปี" at bounding box center [198, 140] width 34 height 11
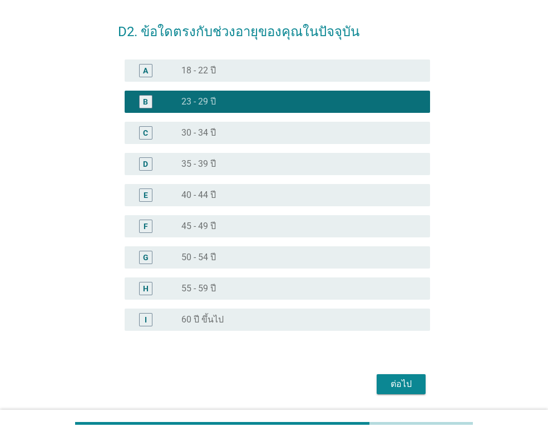
scroll to position [76, 0]
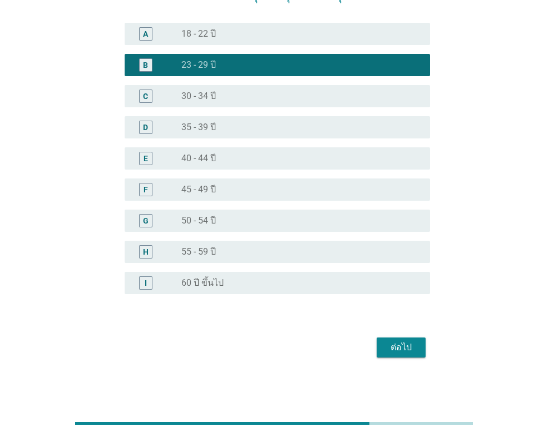
click at [387, 352] on div "ต่อไป" at bounding box center [401, 347] width 31 height 13
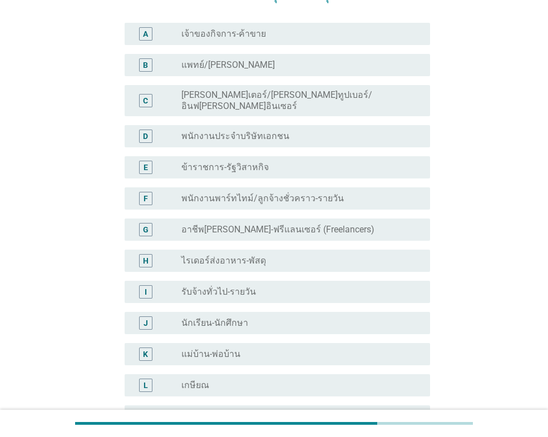
scroll to position [0, 0]
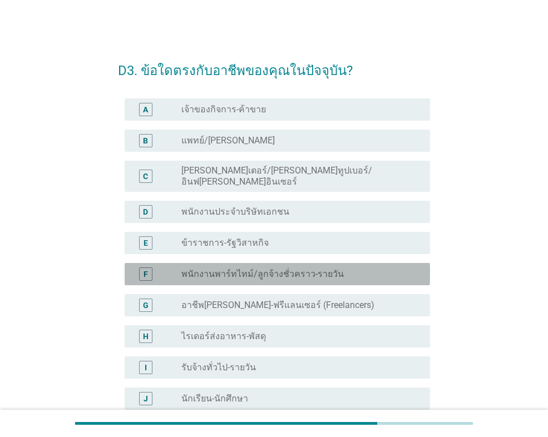
click at [267, 269] on label "พนักงานพาร์ทไทม์/ลูกจ้างชั่วคราว-รายวัน" at bounding box center [262, 274] width 162 height 11
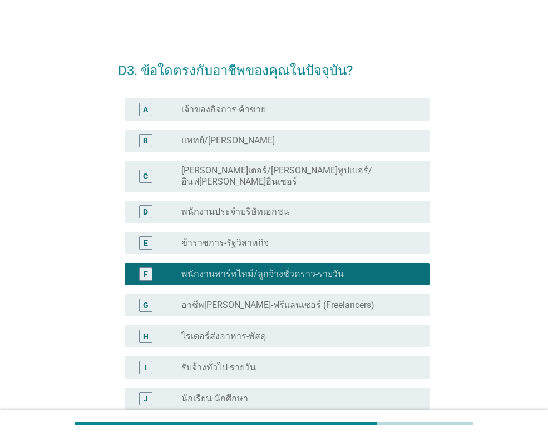
click at [245, 206] on label "พนักงานประจำบริษัทเอกชน" at bounding box center [235, 211] width 108 height 11
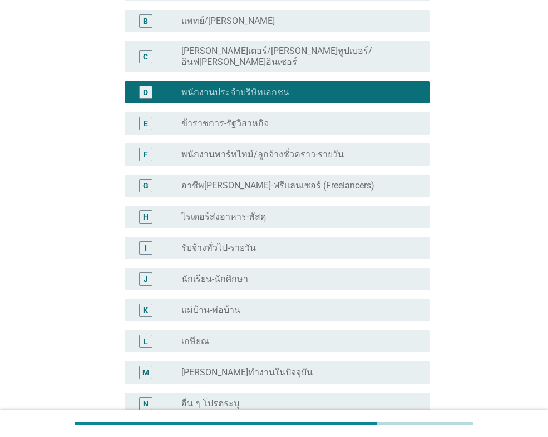
scroll to position [231, 0]
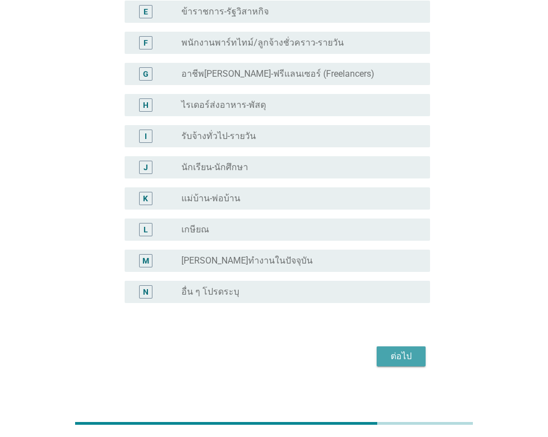
click at [388, 350] on div "ต่อไป" at bounding box center [401, 356] width 31 height 13
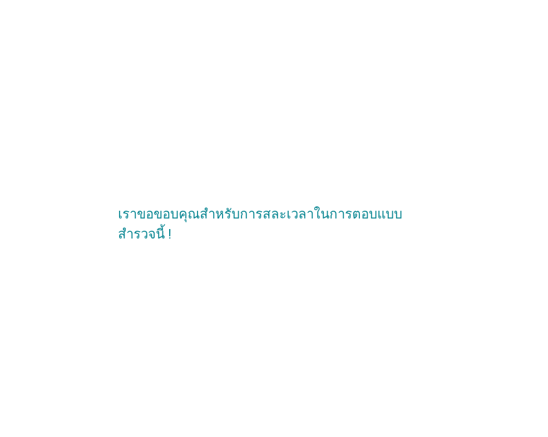
scroll to position [0, 0]
